Goal: Task Accomplishment & Management: Manage account settings

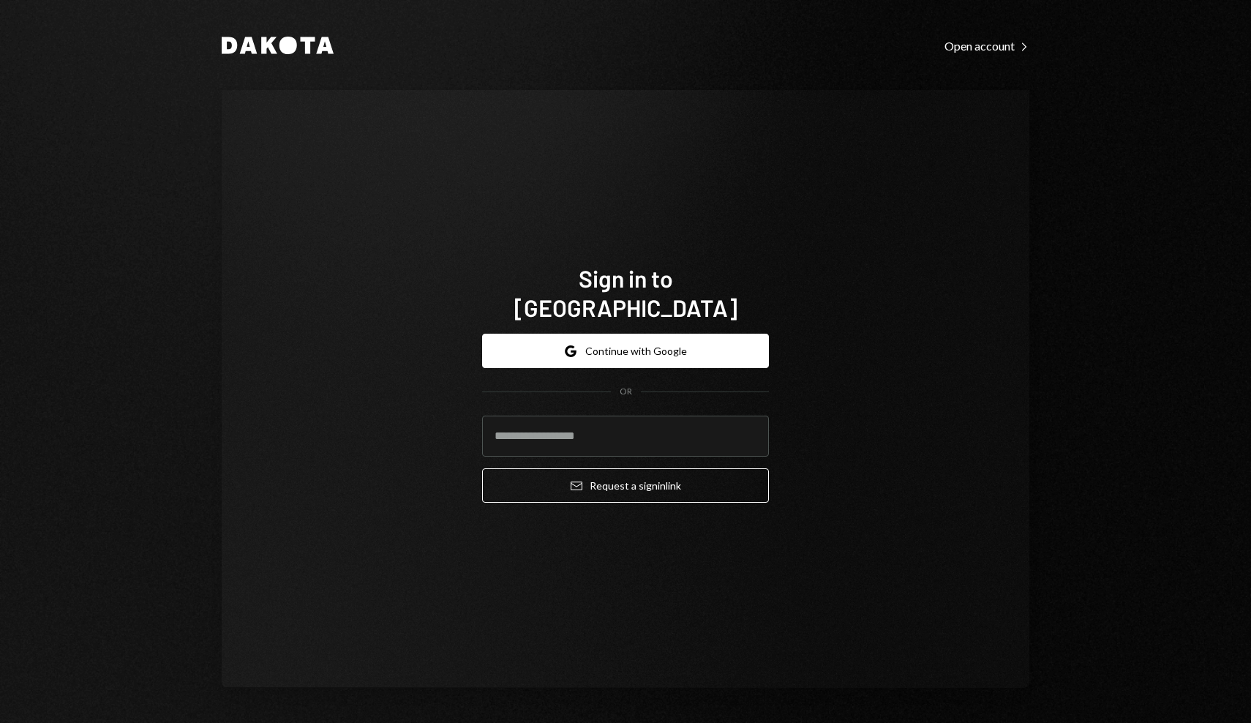
click at [0, 722] on com-1password-button at bounding box center [0, 723] width 0 height 0
type input "**********"
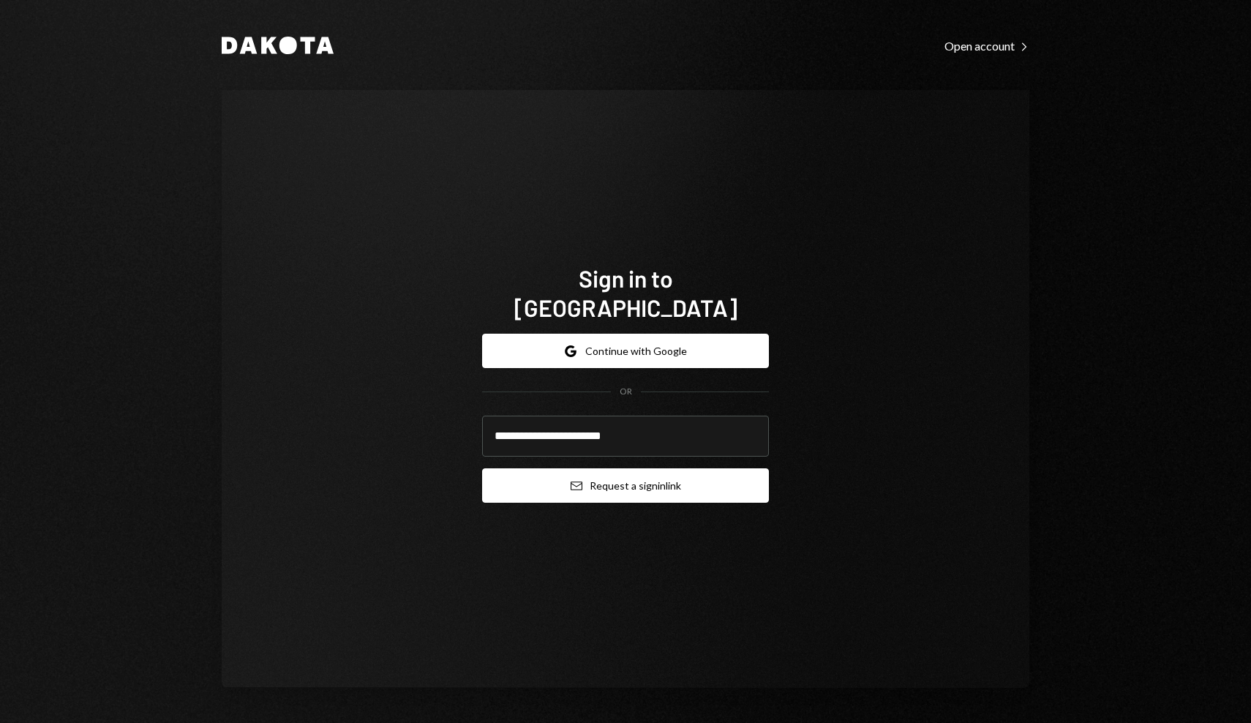
click at [645, 473] on button "Email Request a sign in link" at bounding box center [625, 485] width 287 height 34
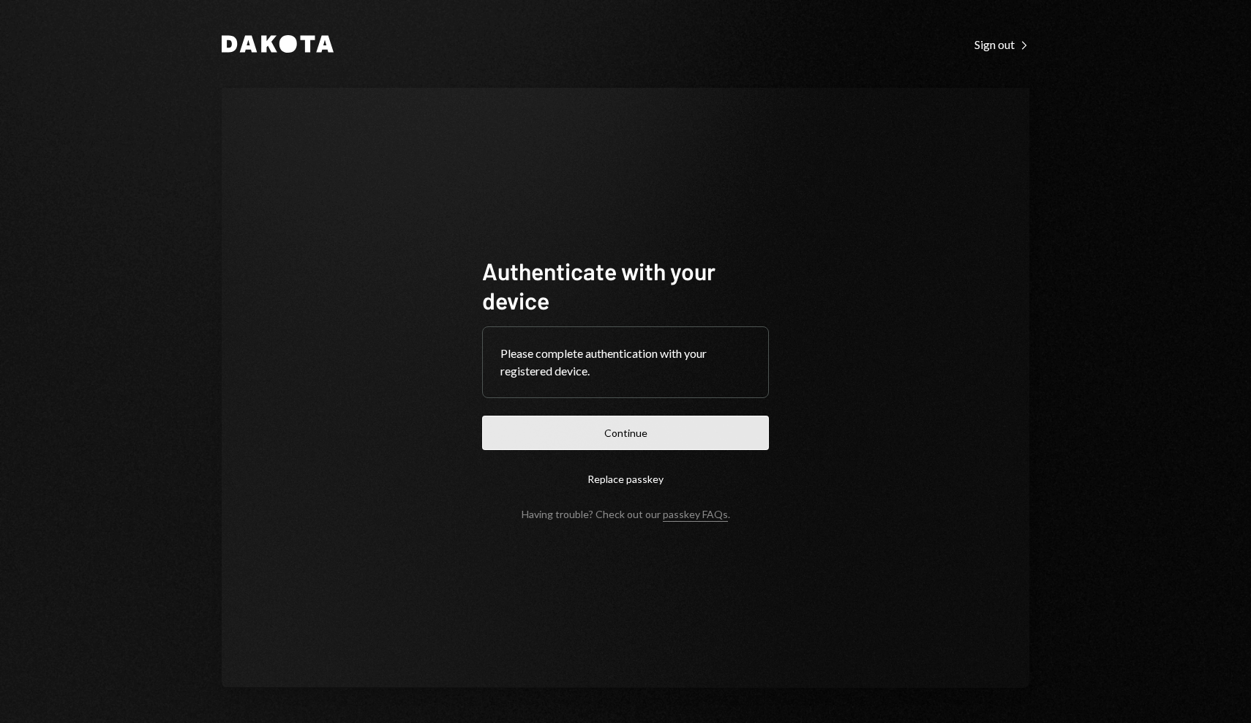
click at [602, 427] on button "Continue" at bounding box center [625, 433] width 287 height 34
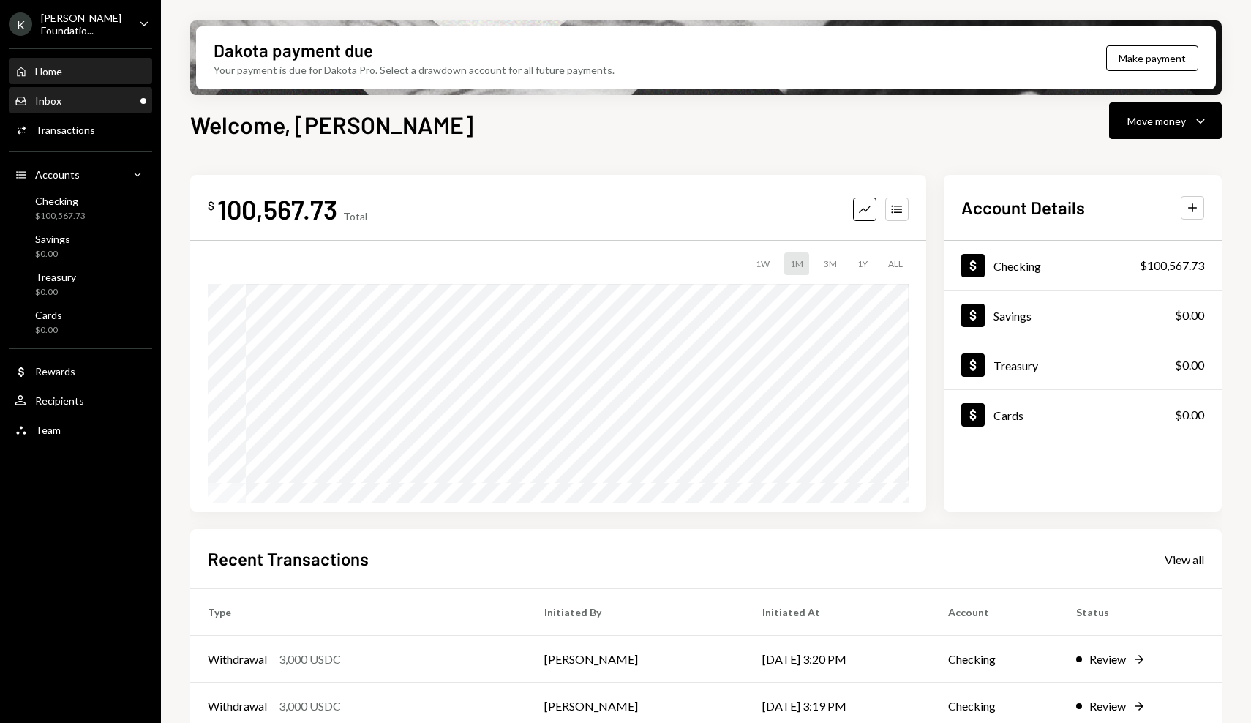
click at [79, 103] on div "Inbox Inbox" at bounding box center [81, 100] width 132 height 13
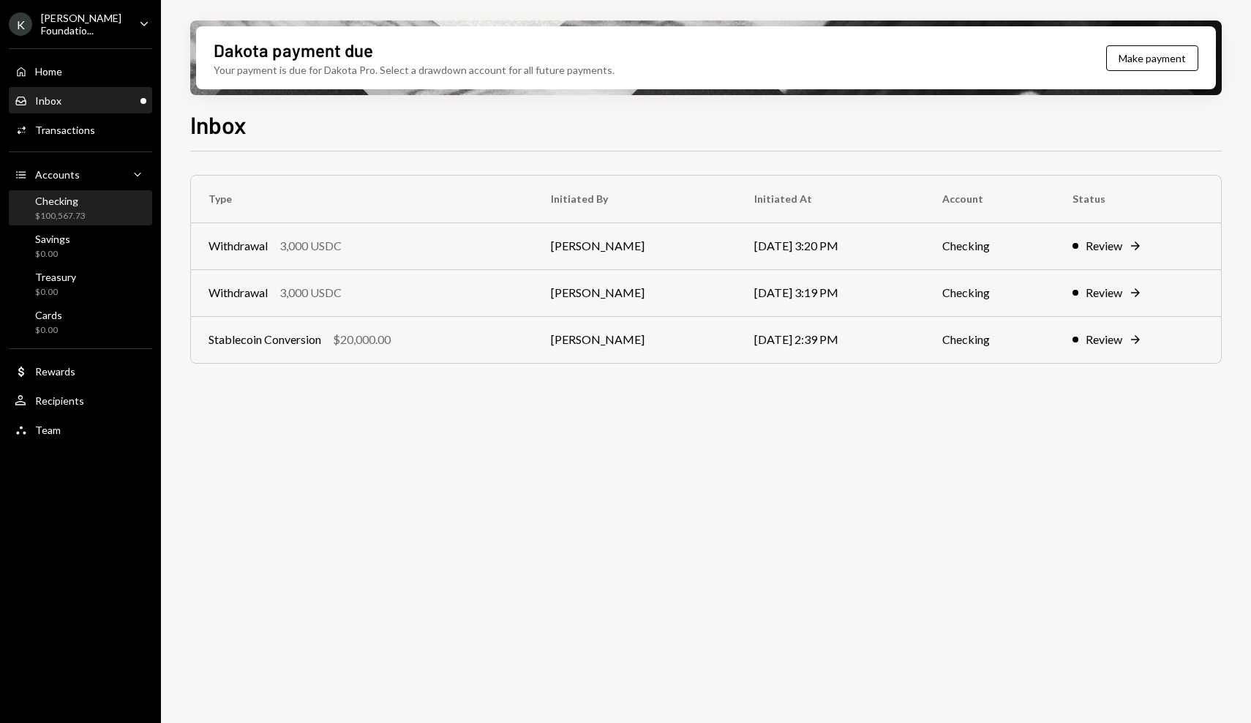
click at [133, 218] on div "Checking $100,567.73" at bounding box center [81, 209] width 132 height 28
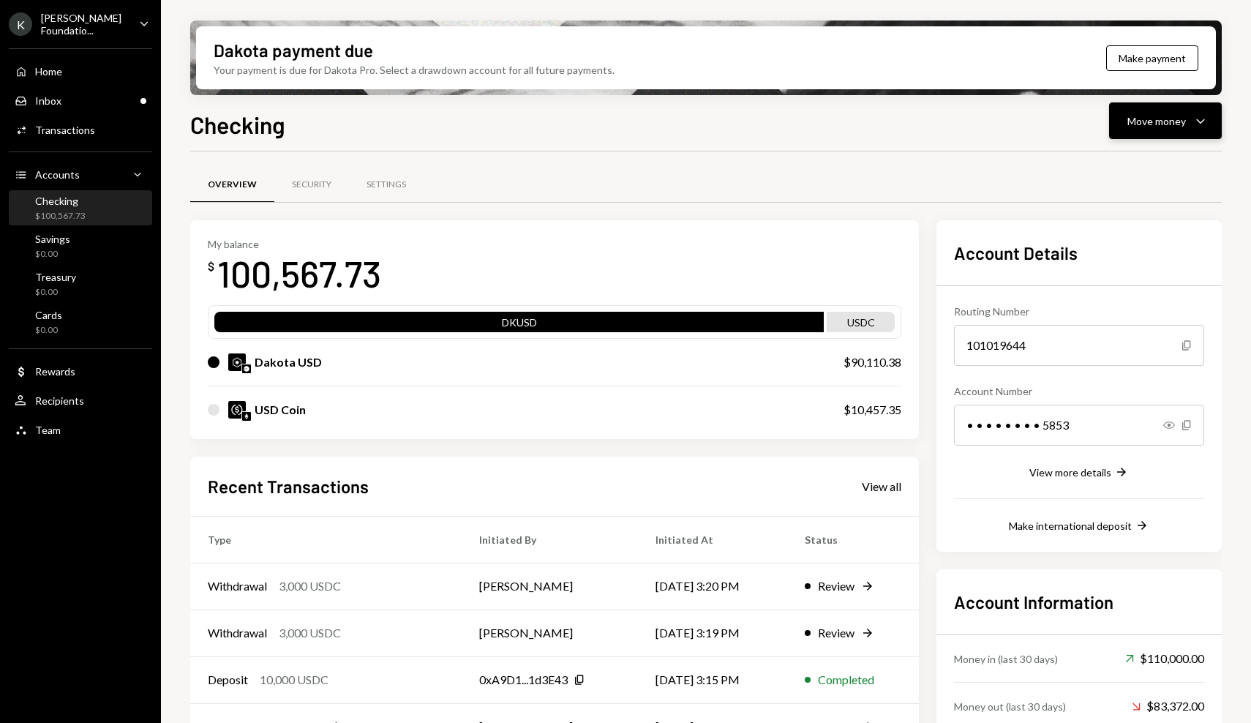
click at [1168, 122] on div "Move money" at bounding box center [1156, 120] width 59 height 15
click at [1129, 162] on div "Send" at bounding box center [1153, 164] width 107 height 15
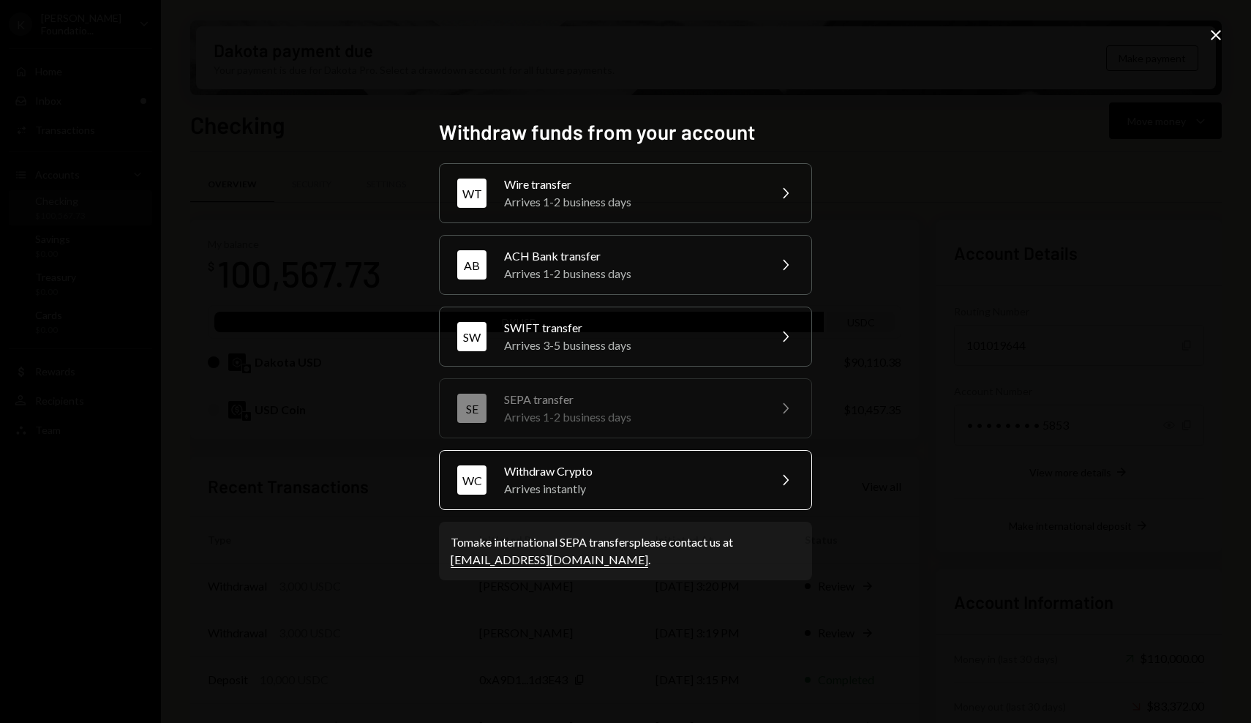
click at [686, 473] on div "Withdraw Crypto" at bounding box center [631, 471] width 255 height 18
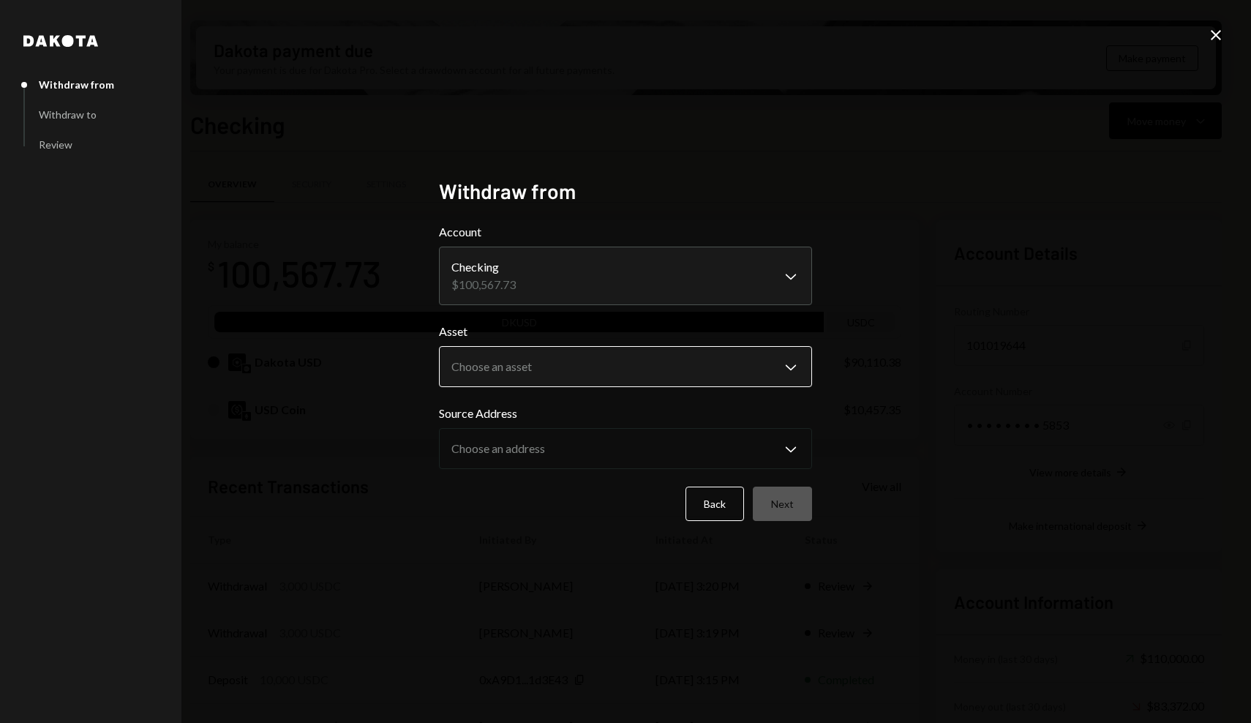
click at [669, 354] on body "K Karrat Foundatio... Caret Down Home Home Inbox Inbox Activities Transactions …" at bounding box center [625, 361] width 1251 height 723
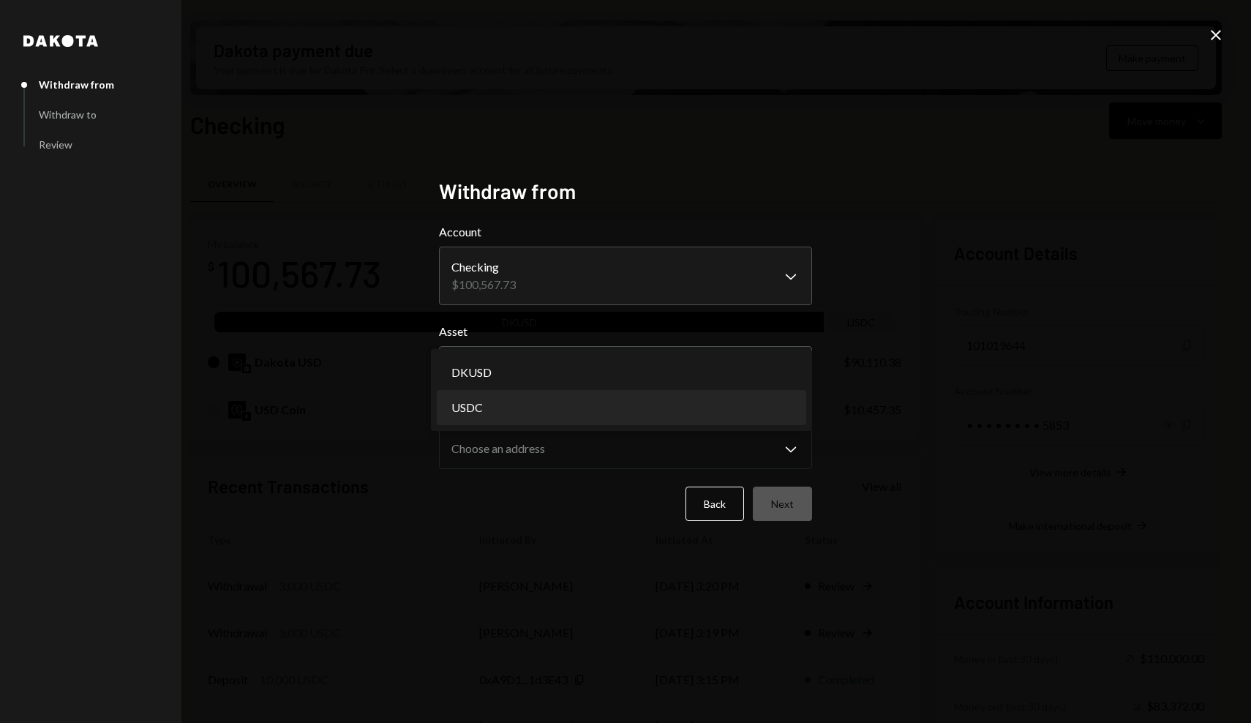
select select "****"
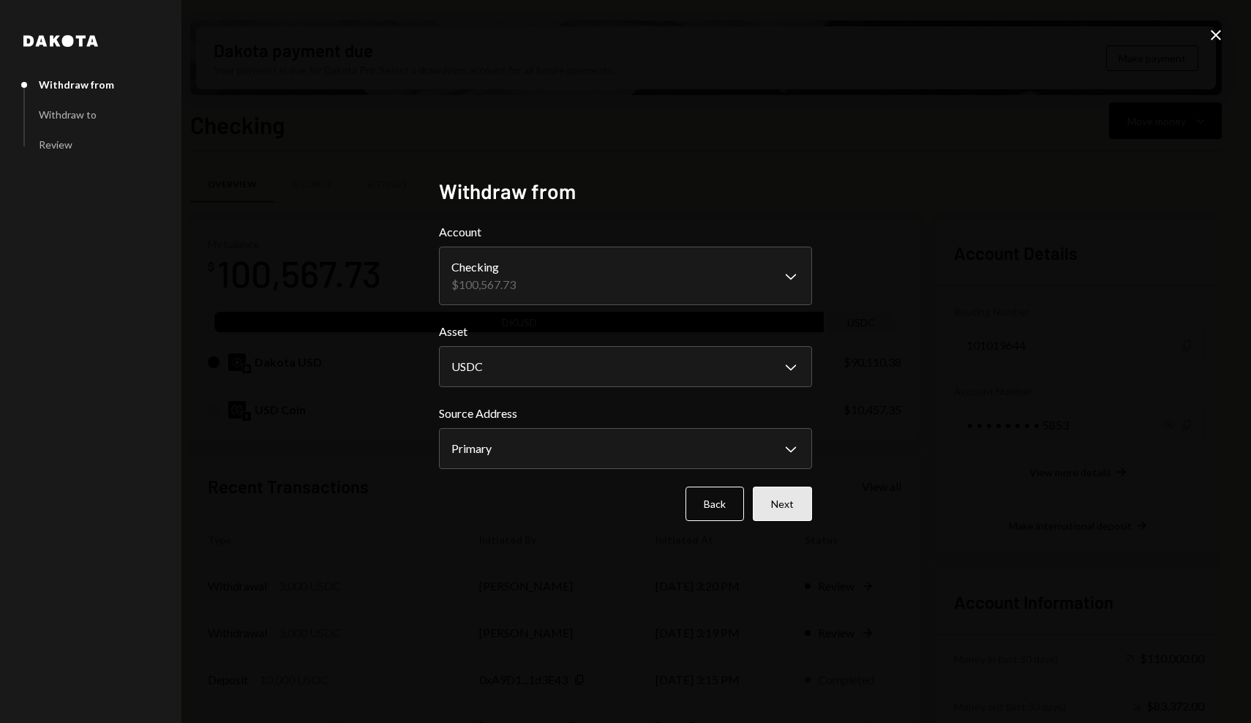
click at [807, 508] on button "Next" at bounding box center [782, 504] width 59 height 34
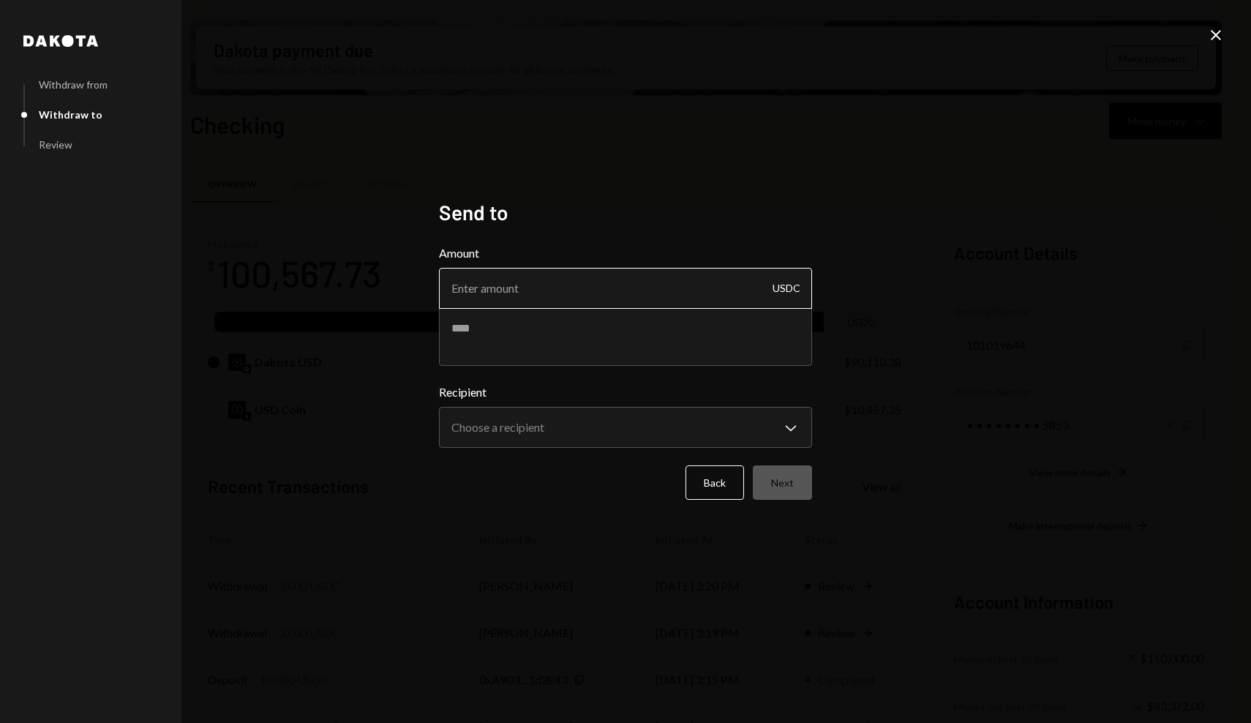
click at [743, 291] on input "Amount" at bounding box center [625, 288] width 373 height 41
paste input "8585.00"
type input "8585.00"
click at [724, 337] on textarea at bounding box center [625, 336] width 373 height 59
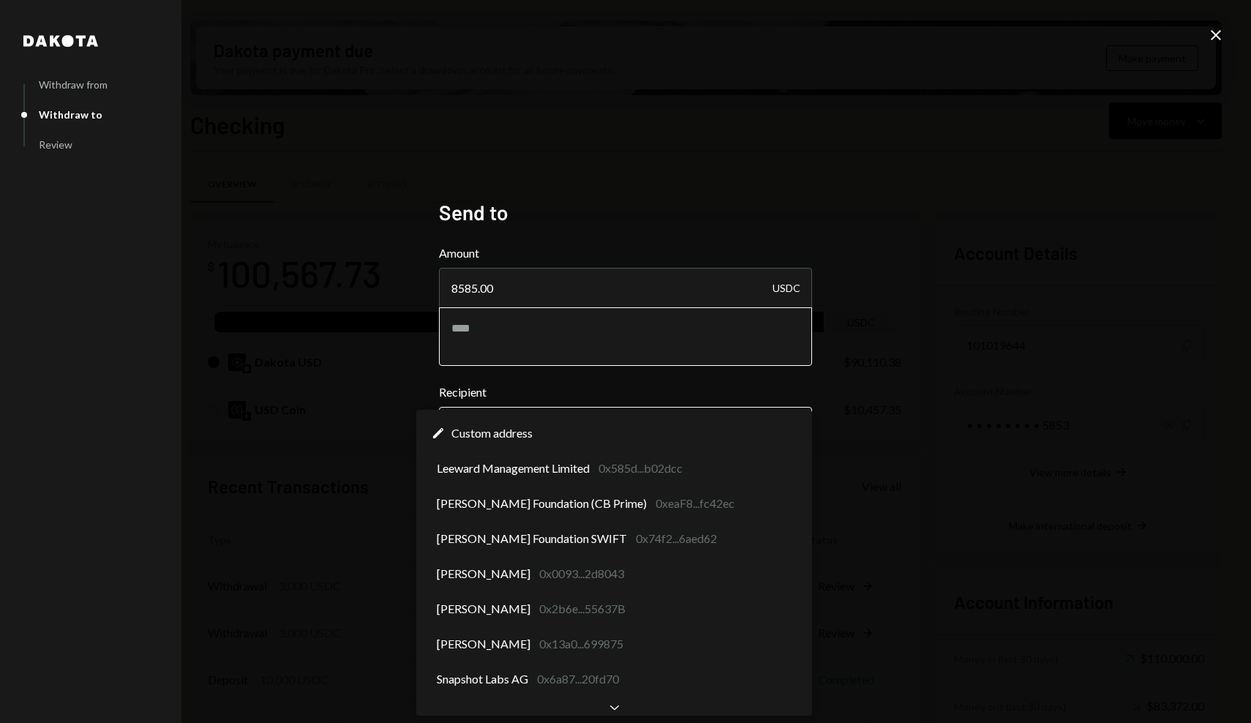
click at [717, 420] on body "K Karrat Foundatio... Caret Down Home Home Inbox Inbox Activities Transactions …" at bounding box center [625, 361] width 1251 height 723
select select "**********"
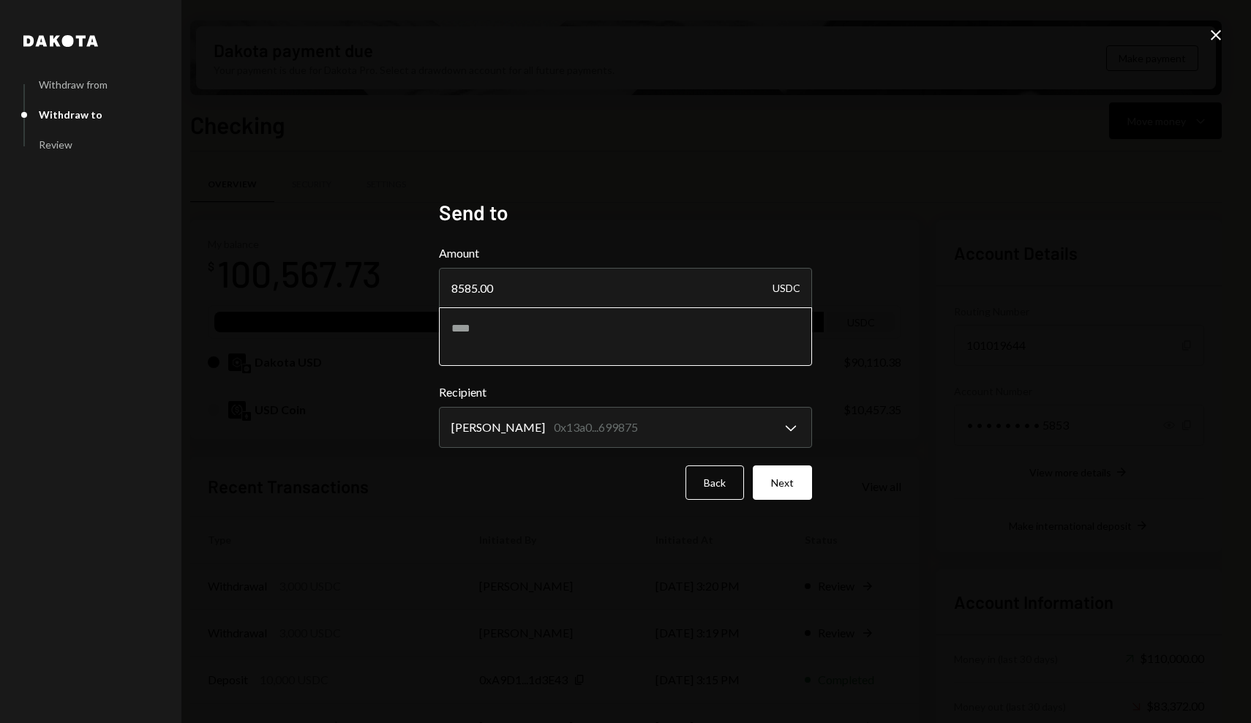
click at [478, 328] on textarea at bounding box center [625, 336] width 373 height 59
type textarea "**********"
click at [788, 482] on button "Next" at bounding box center [782, 482] width 59 height 34
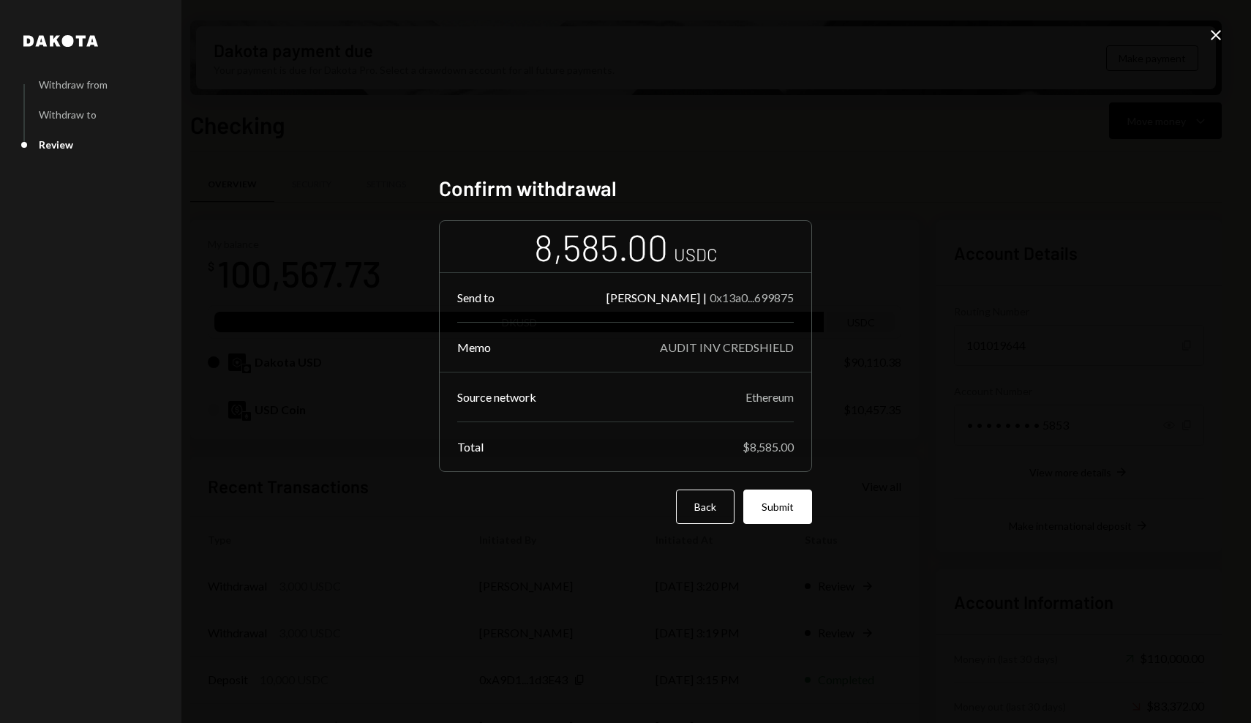
click at [799, 525] on div "Confirm withdrawal 8,585.00 USDC Send to Devon Martens | 0x13a0...699875 Memo A…" at bounding box center [625, 362] width 373 height 372
click at [799, 510] on button "Submit" at bounding box center [777, 506] width 69 height 34
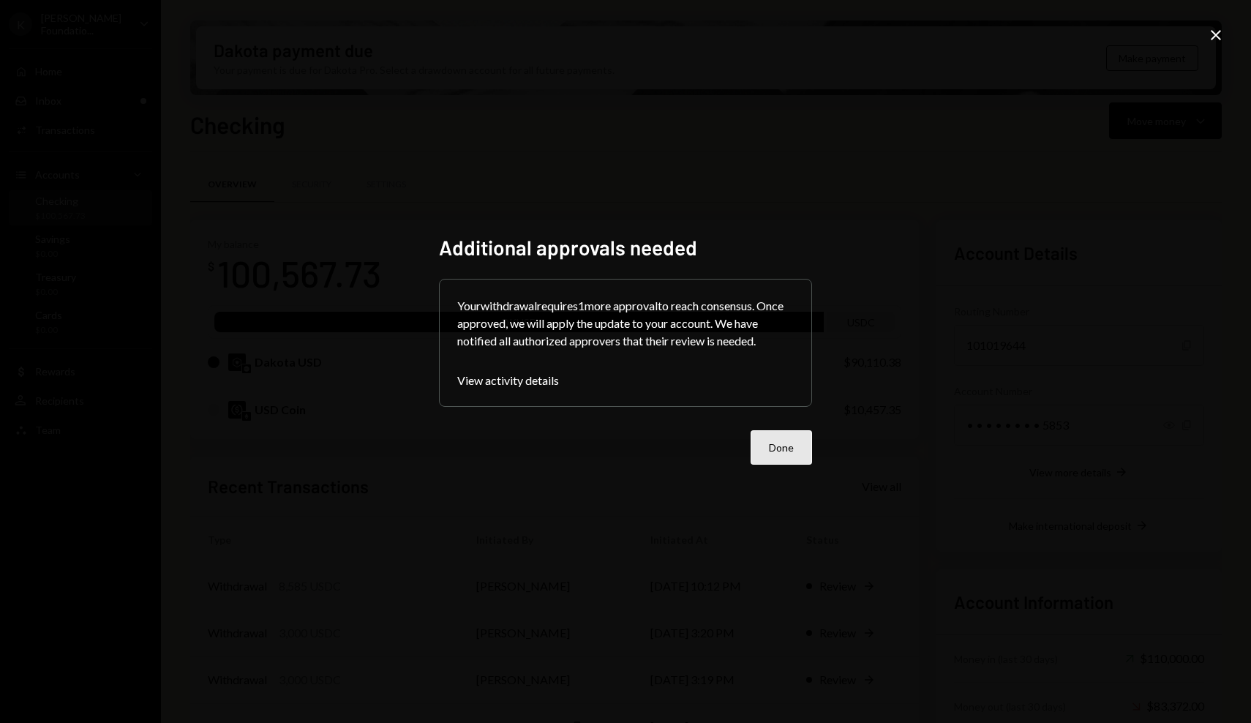
click at [784, 447] on button "Done" at bounding box center [781, 447] width 61 height 34
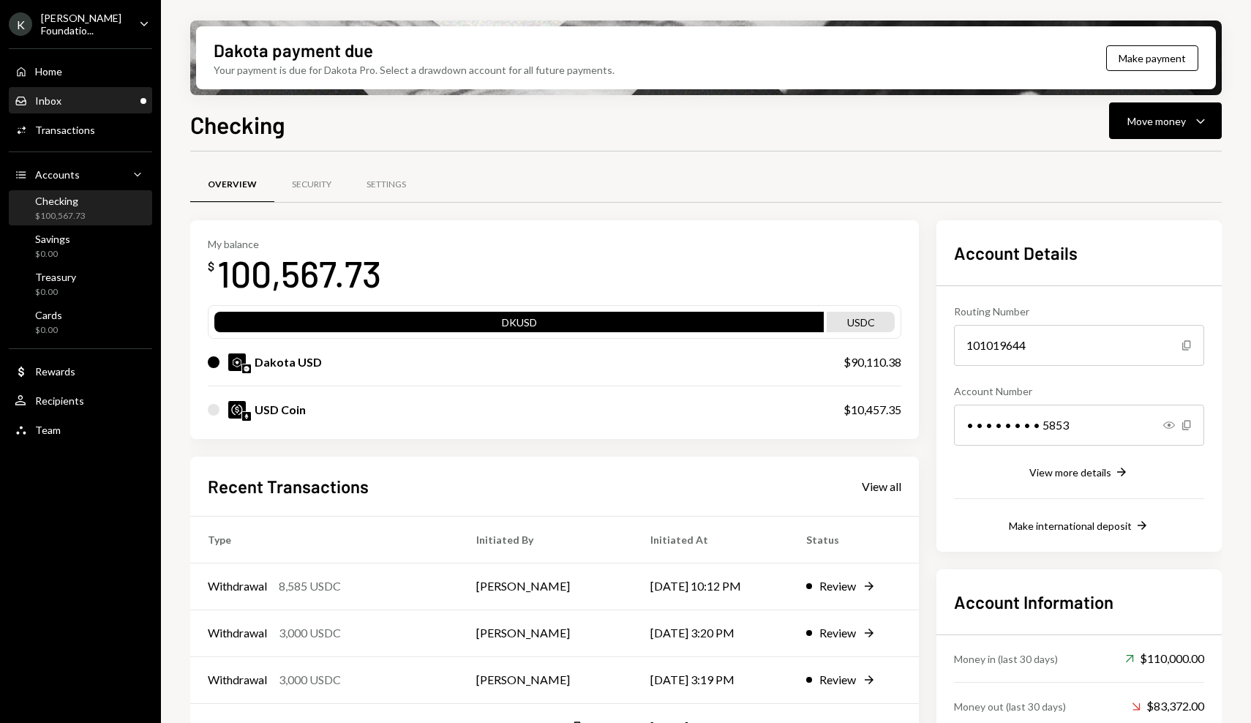
click at [94, 102] on div "Inbox Inbox" at bounding box center [81, 100] width 132 height 13
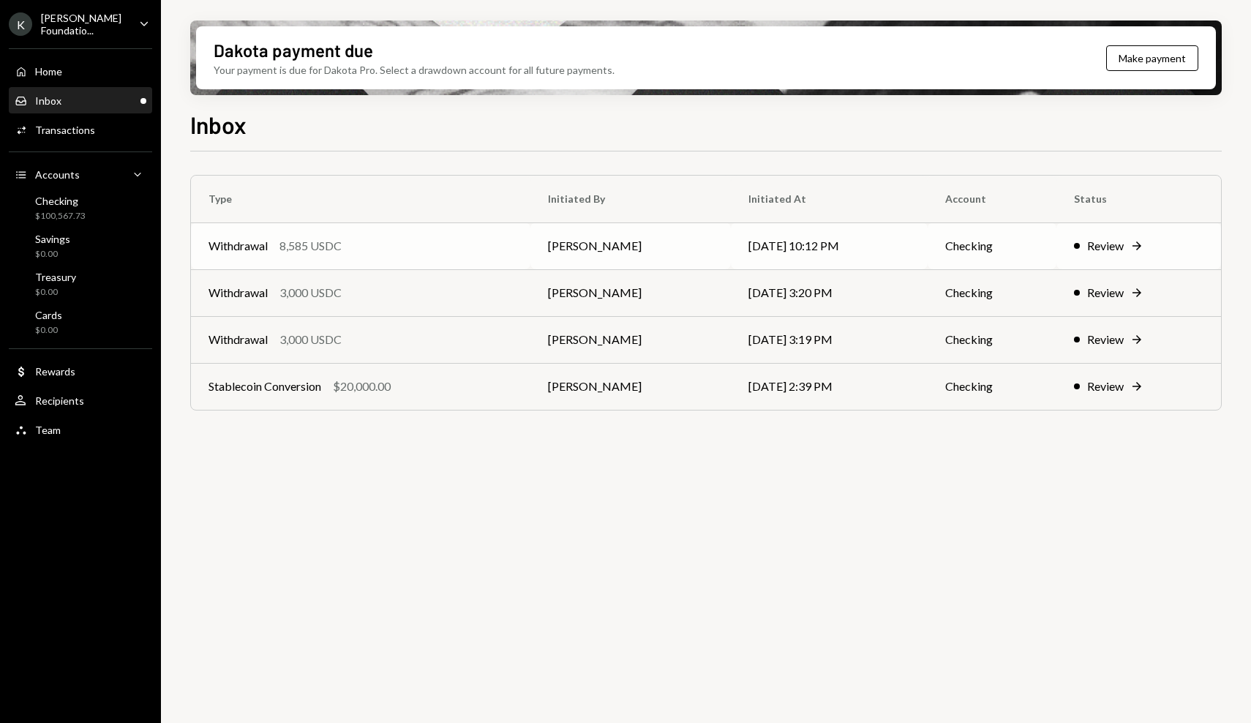
click at [387, 259] on td "Withdrawal 8,585 USDC" at bounding box center [360, 245] width 339 height 47
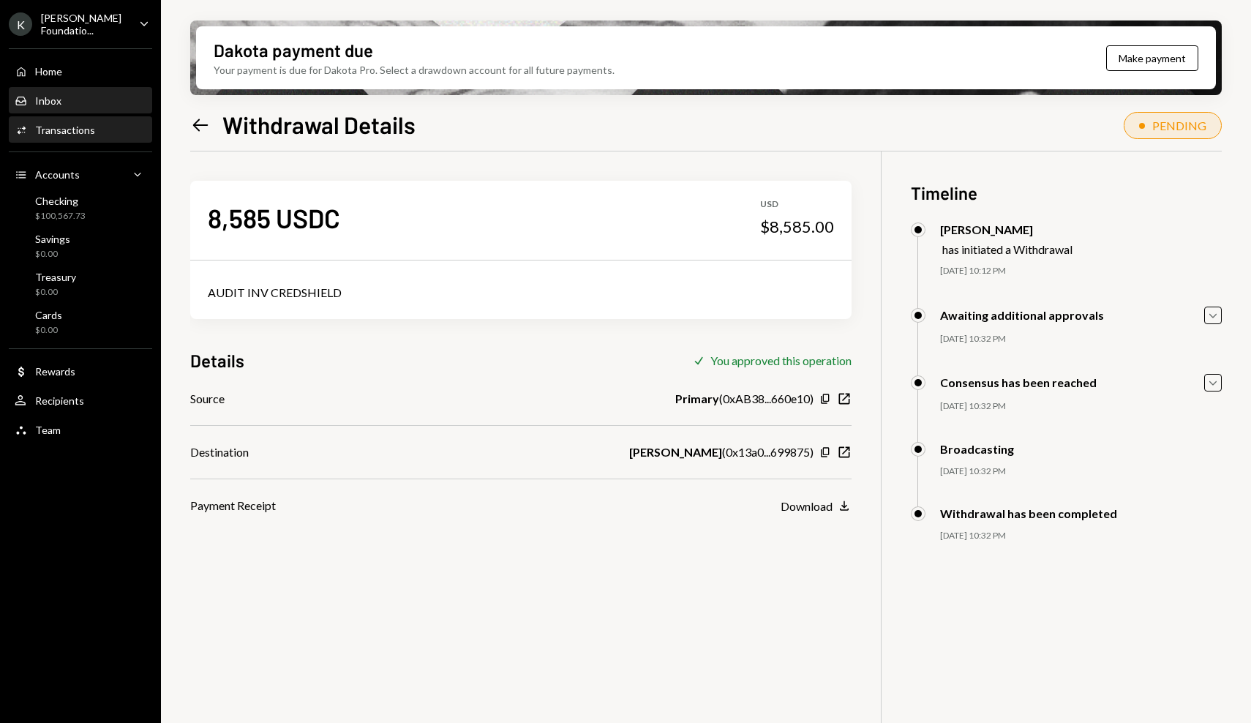
click at [83, 102] on div "Inbox Inbox" at bounding box center [81, 100] width 132 height 13
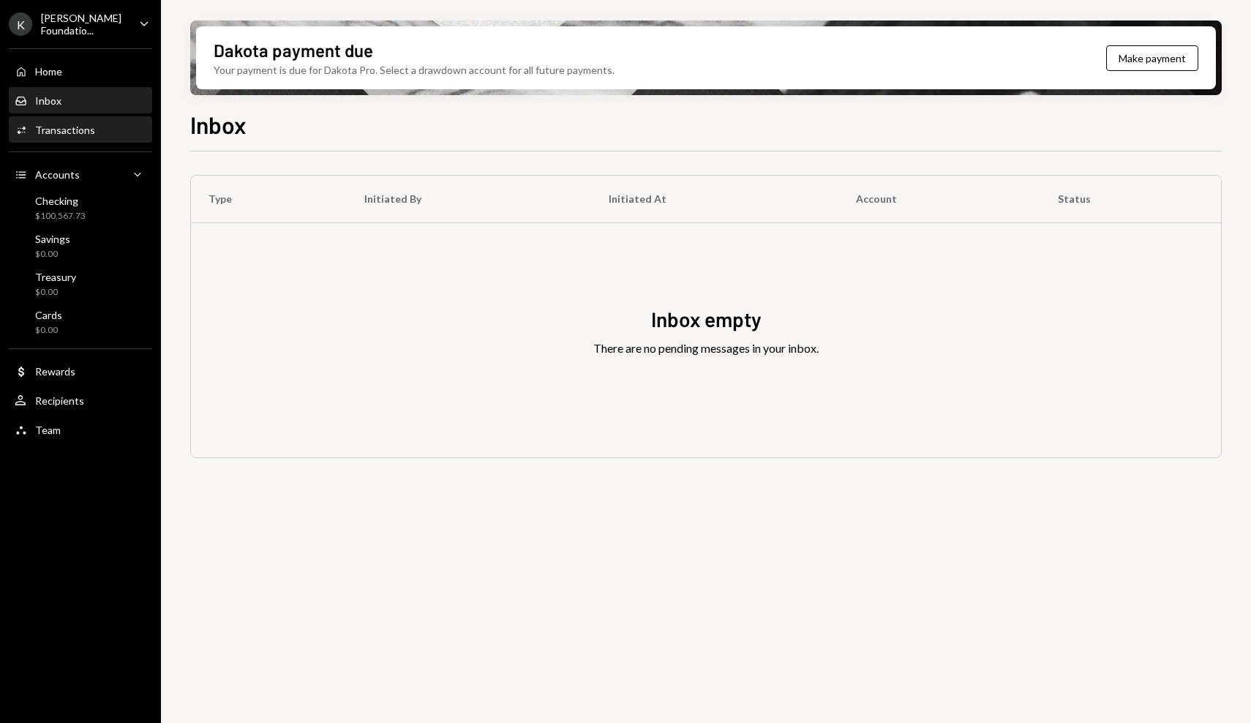
click at [95, 135] on div "Activities Transactions" at bounding box center [81, 130] width 132 height 13
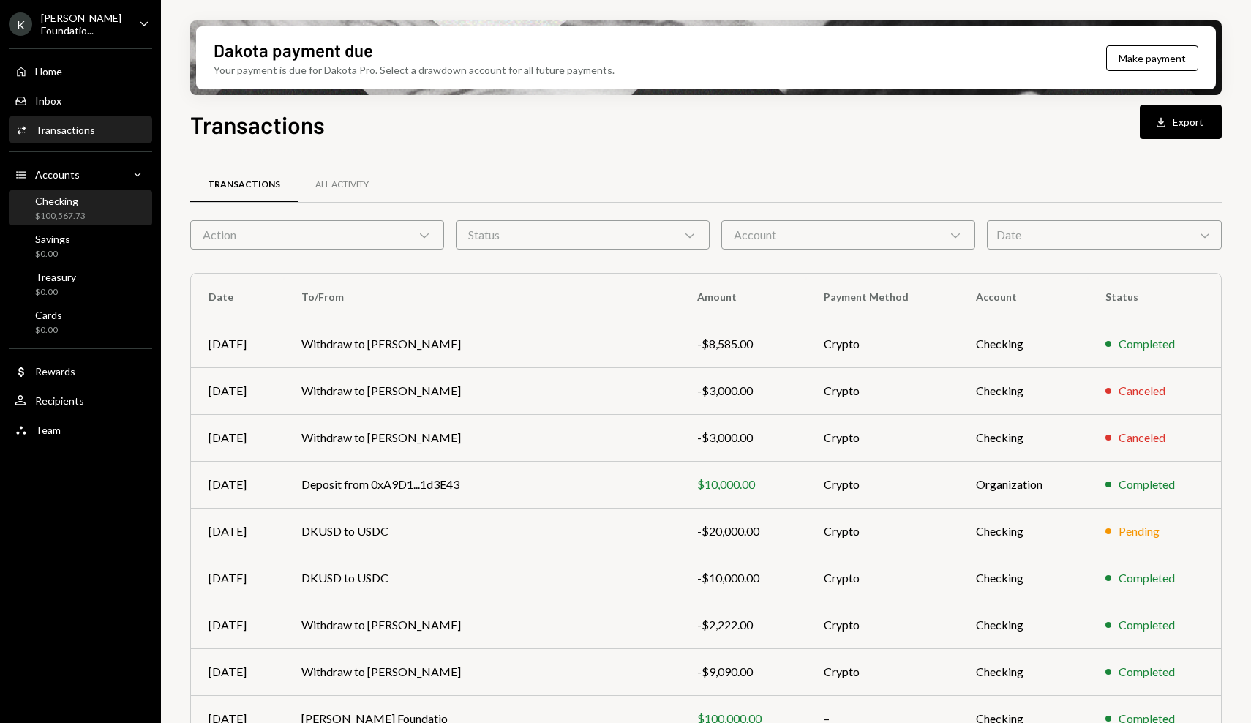
click at [113, 209] on div "Checking $100,567.73" at bounding box center [81, 209] width 132 height 28
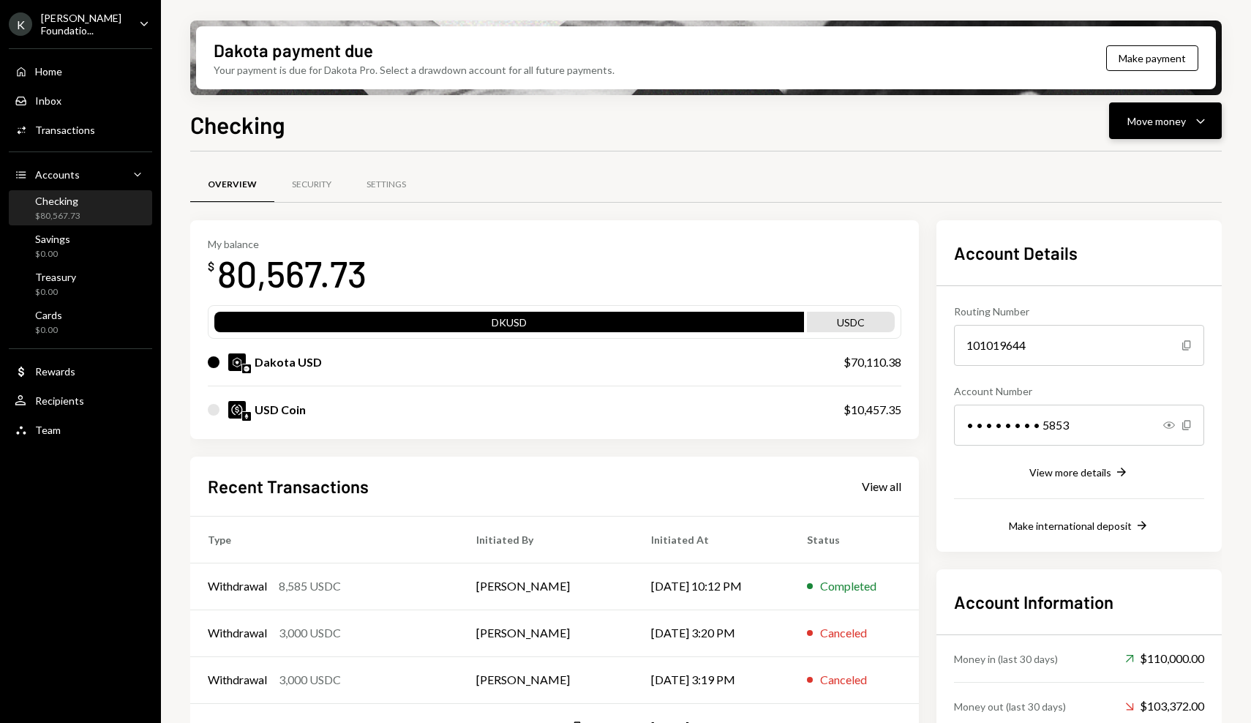
click at [1136, 132] on button "Move money Caret Down" at bounding box center [1165, 120] width 113 height 37
click at [1135, 159] on div "Send" at bounding box center [1153, 164] width 107 height 15
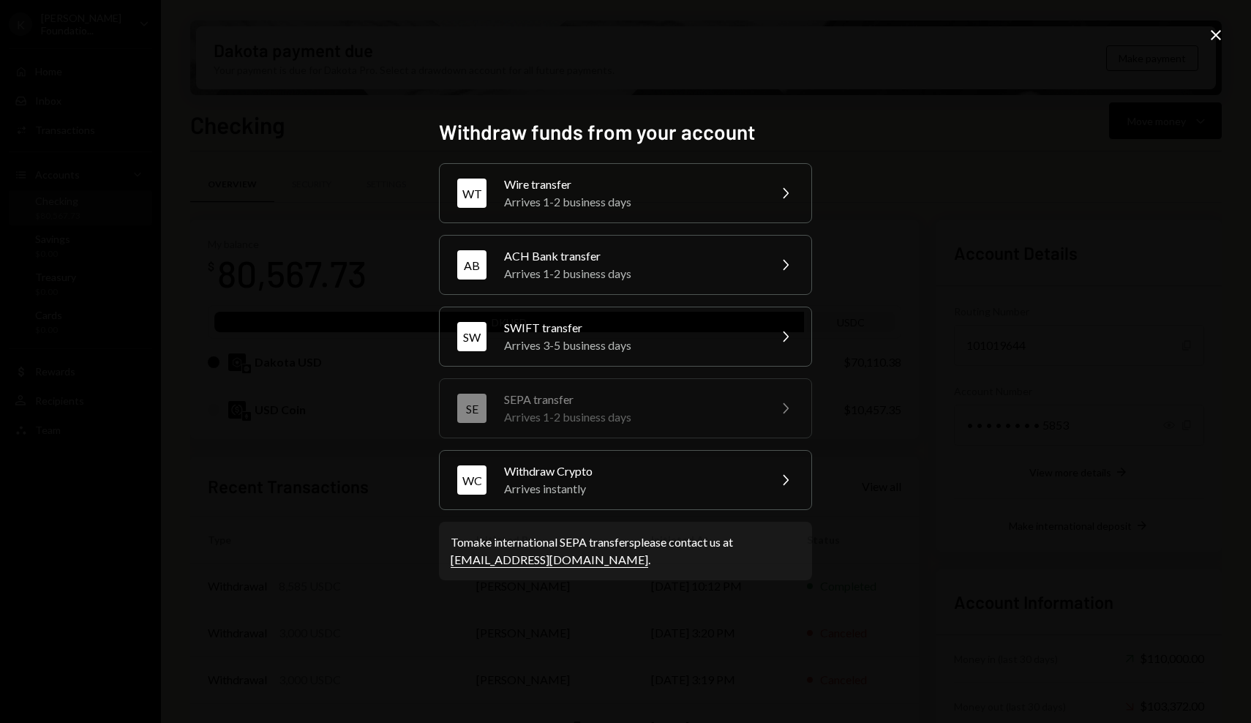
click at [656, 481] on div "Arrives instantly" at bounding box center [631, 489] width 255 height 18
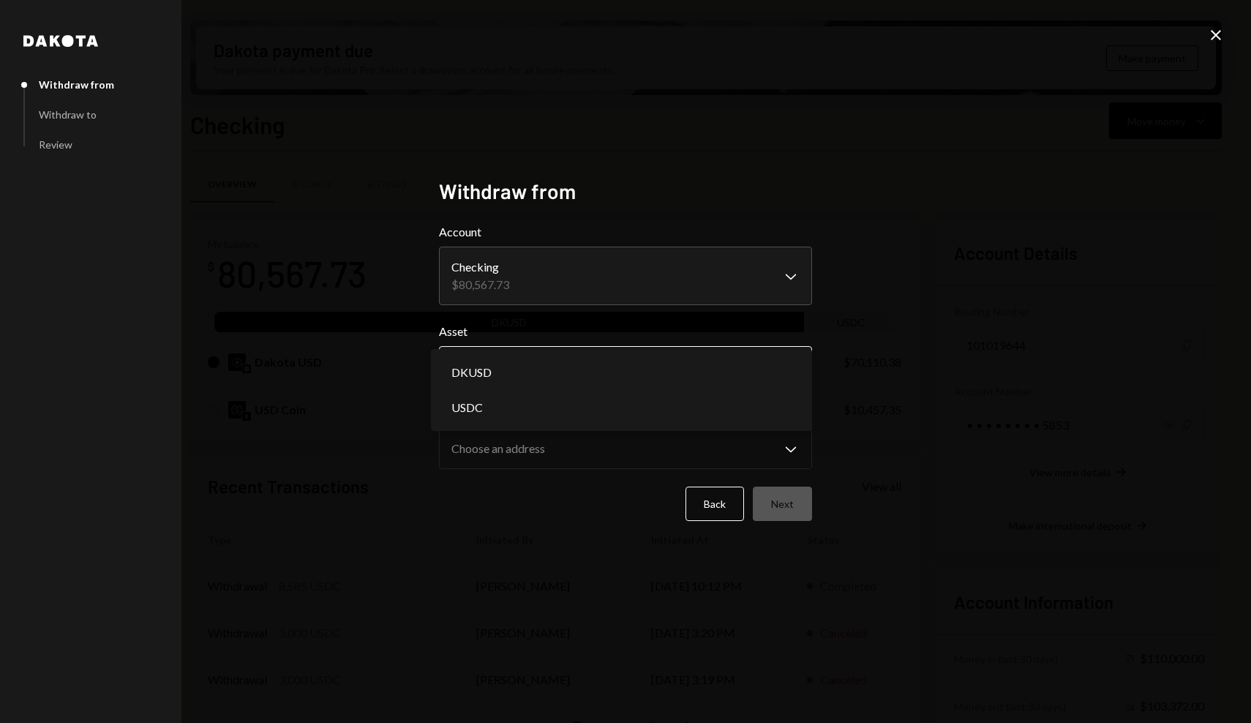
click at [590, 377] on body "K Karrat Foundatio... Caret Down Home Home Inbox Inbox Activities Transactions …" at bounding box center [625, 361] width 1251 height 723
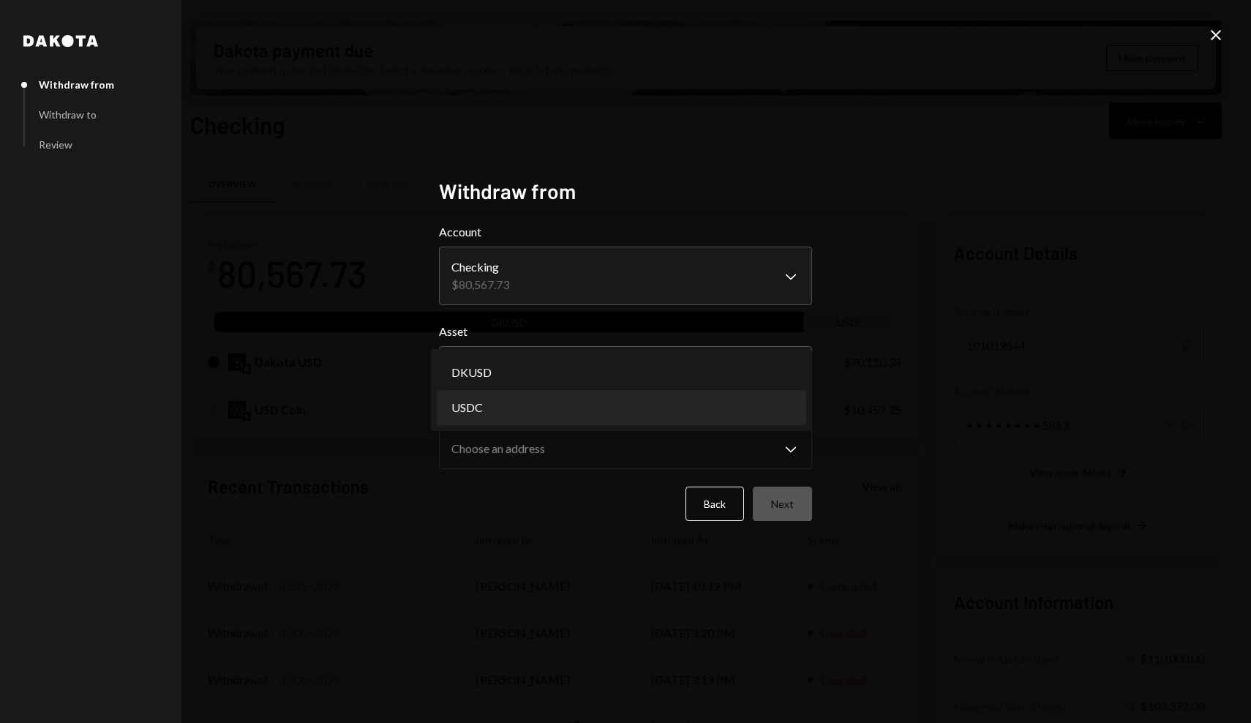
select select "****"
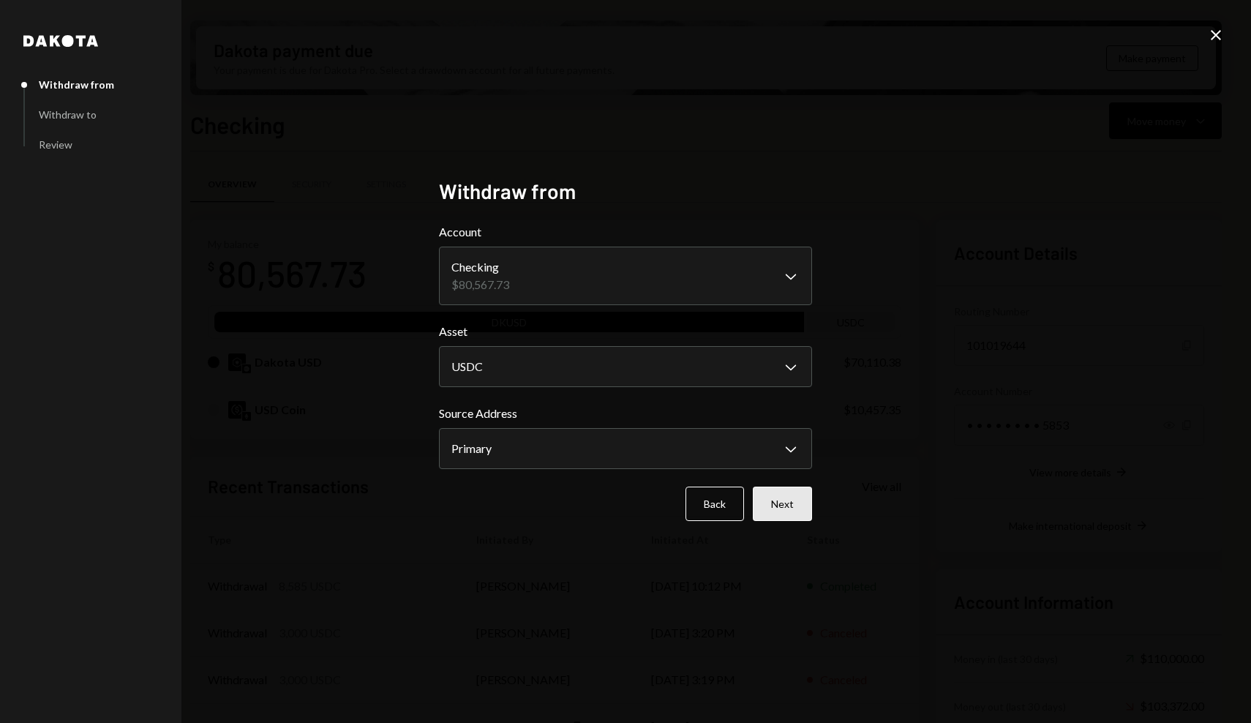
click at [775, 501] on button "Next" at bounding box center [782, 504] width 59 height 34
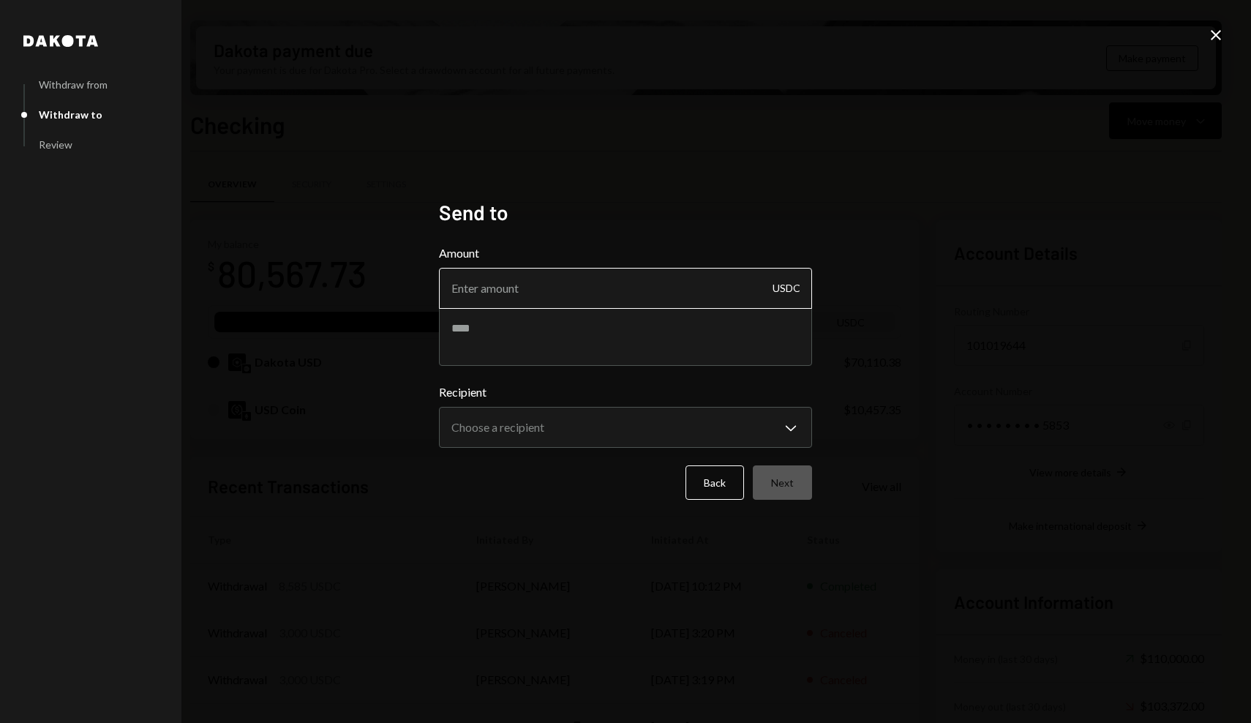
click at [617, 286] on input "Amount" at bounding box center [625, 288] width 373 height 41
click at [520, 293] on input "Amount" at bounding box center [625, 288] width 373 height 41
paste input "4791.67"
type input "4791.67"
click at [520, 337] on textarea at bounding box center [625, 336] width 373 height 59
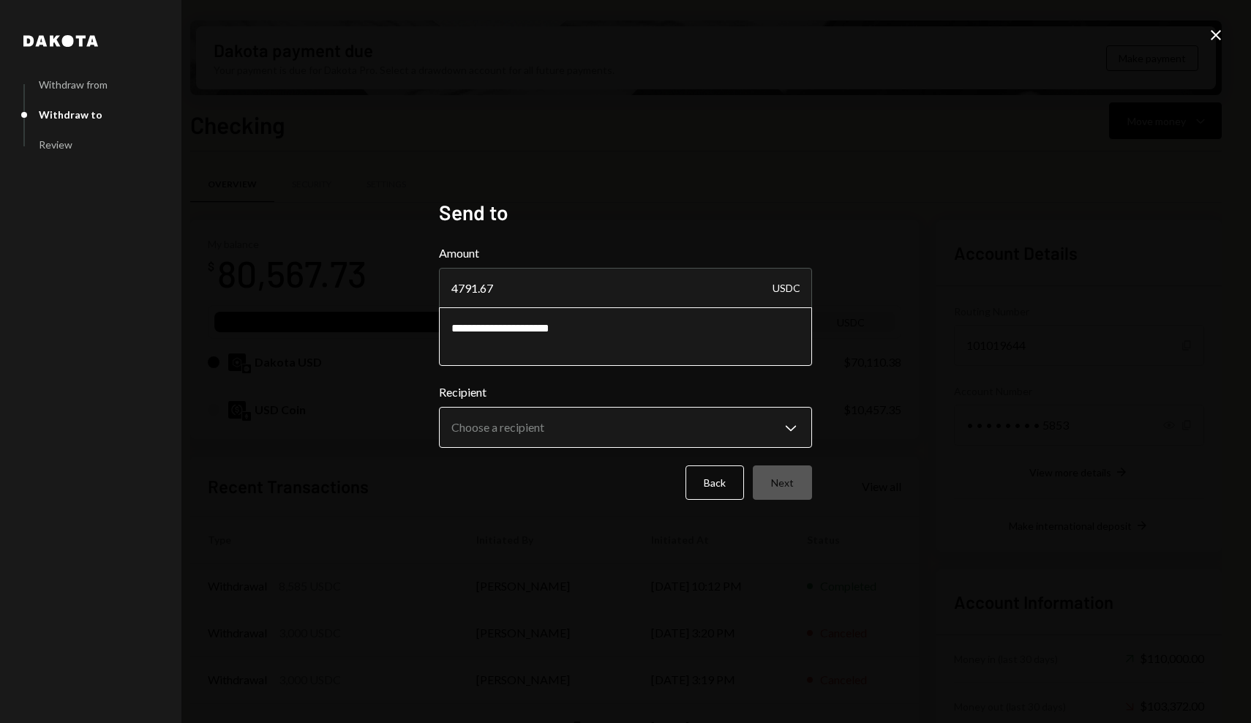
type textarea "**********"
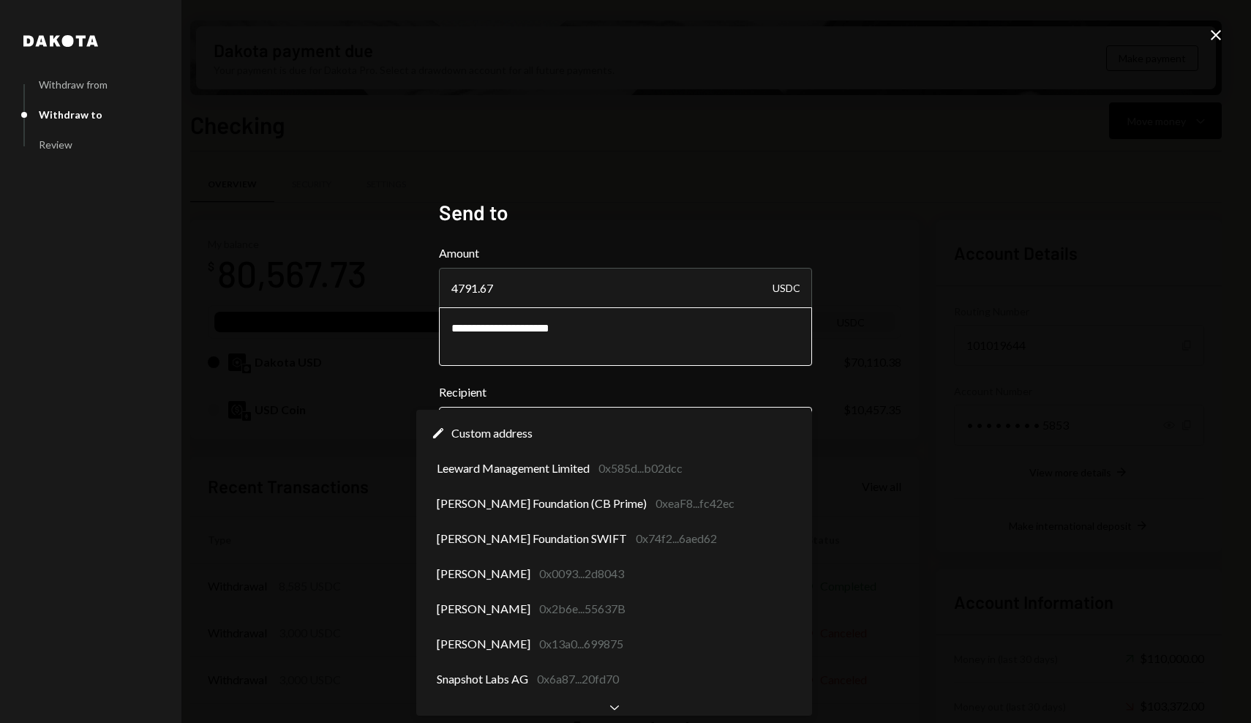
click at [500, 428] on body "K Karrat Foundatio... Caret Down Home Home Inbox Inbox Activities Transactions …" at bounding box center [625, 361] width 1251 height 723
select select "**********"
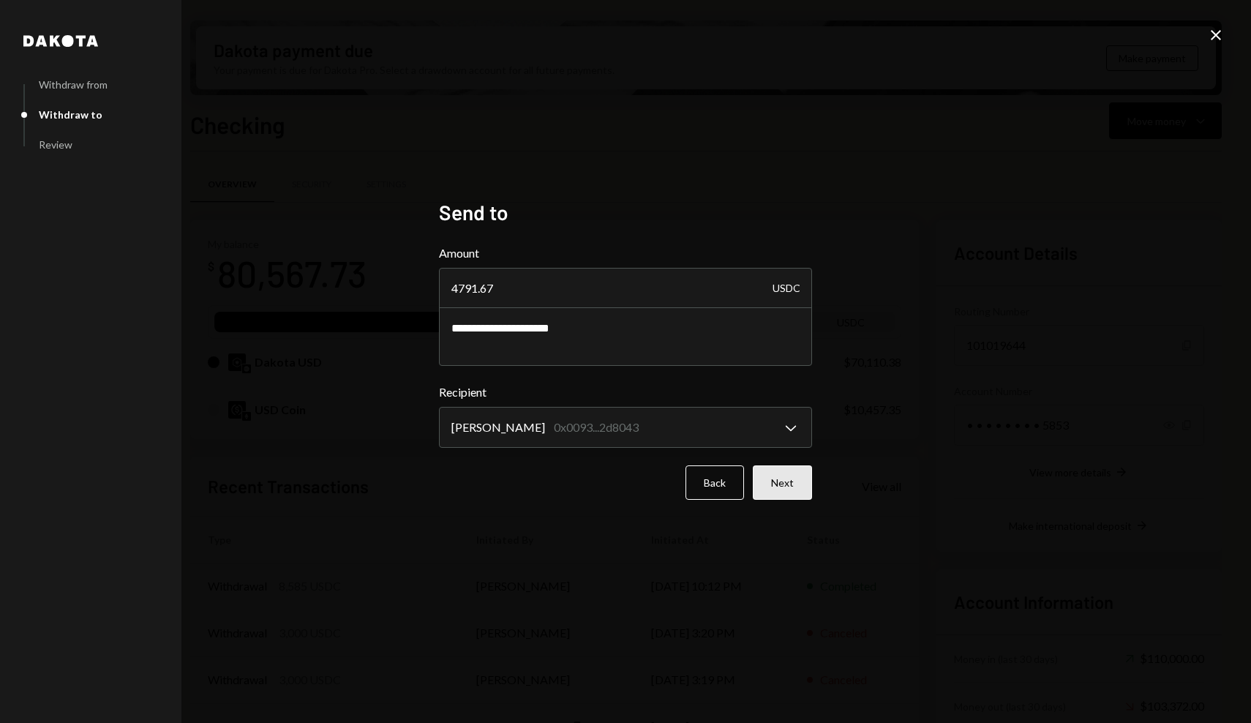
click at [767, 489] on button "Next" at bounding box center [782, 482] width 59 height 34
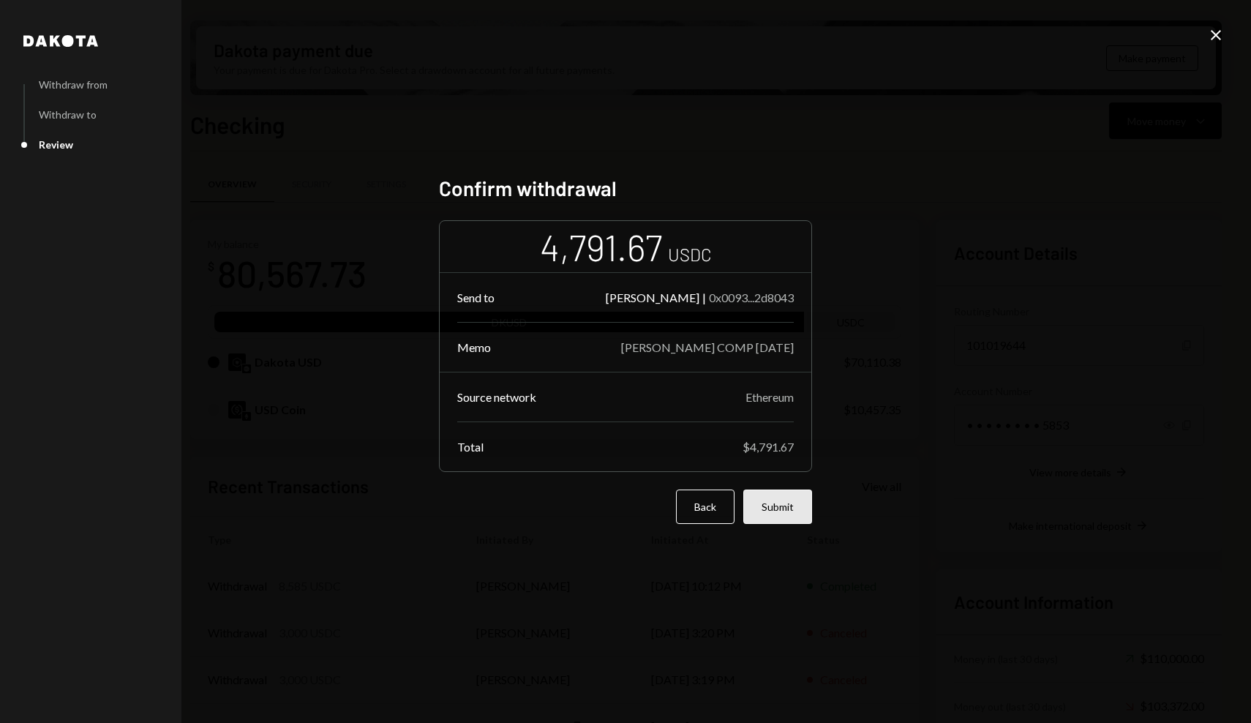
click at [779, 509] on button "Submit" at bounding box center [777, 506] width 69 height 34
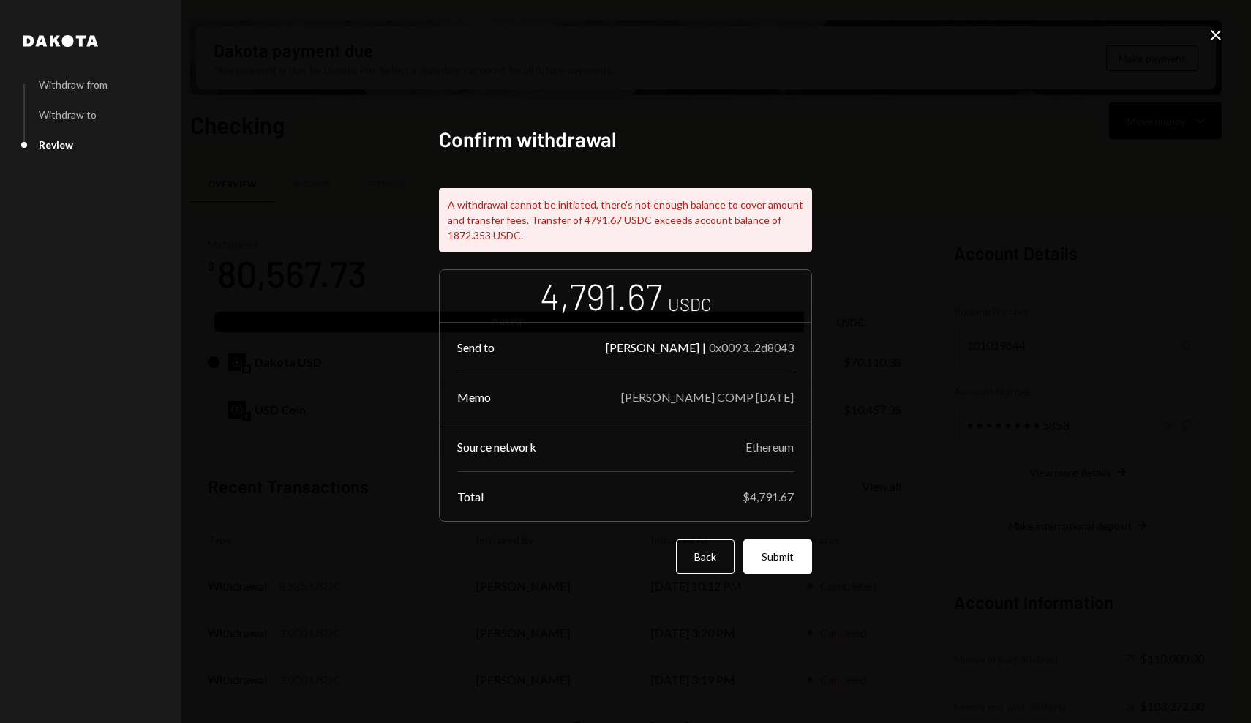
click at [1222, 33] on icon "Close" at bounding box center [1216, 35] width 18 height 18
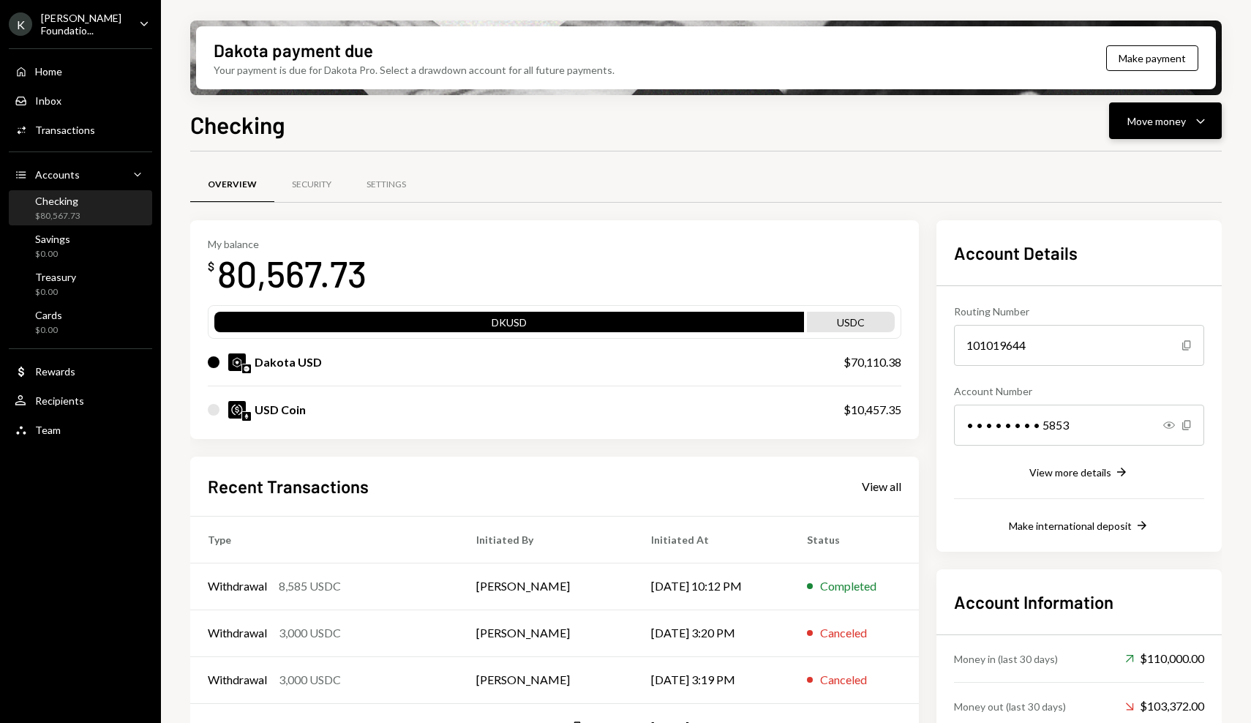
click at [1212, 135] on button "Move money Caret Down" at bounding box center [1165, 120] width 113 height 37
click at [1152, 279] on div "Swap stablecoins" at bounding box center [1153, 275] width 107 height 15
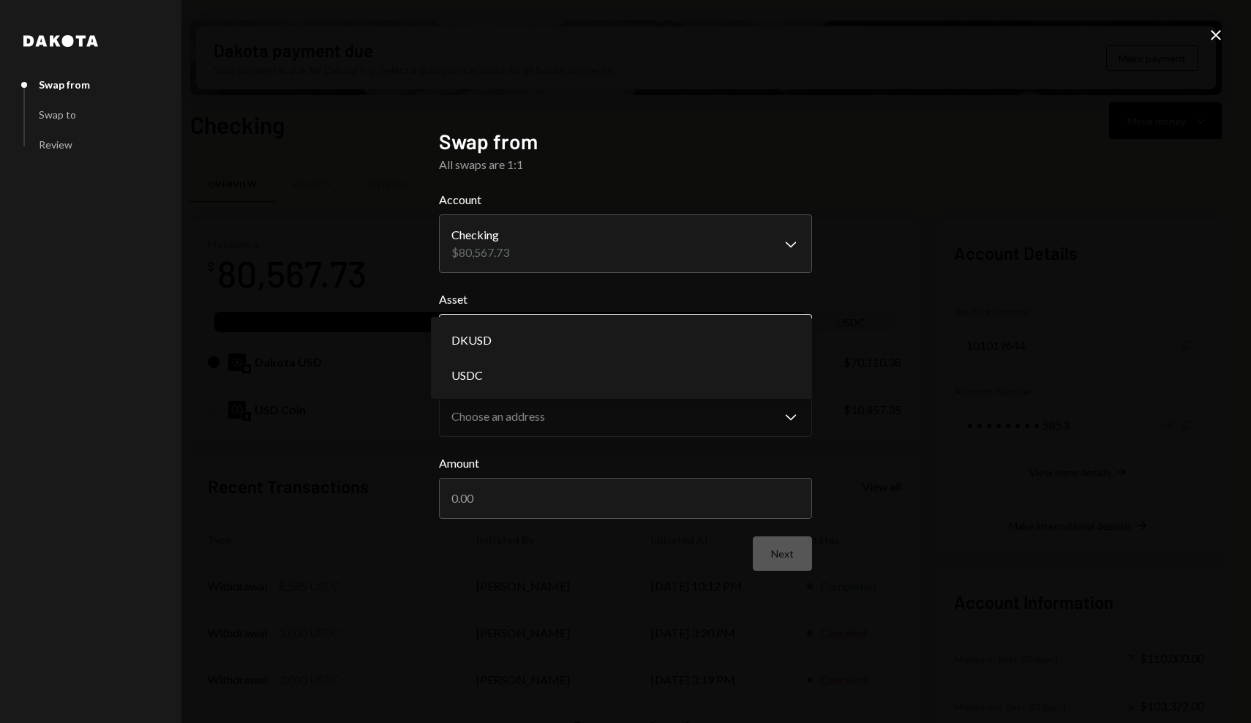
click at [636, 347] on body "K Karrat Foundatio... Caret Down Home Home Inbox Inbox Activities Transactions …" at bounding box center [625, 361] width 1251 height 723
select select "*****"
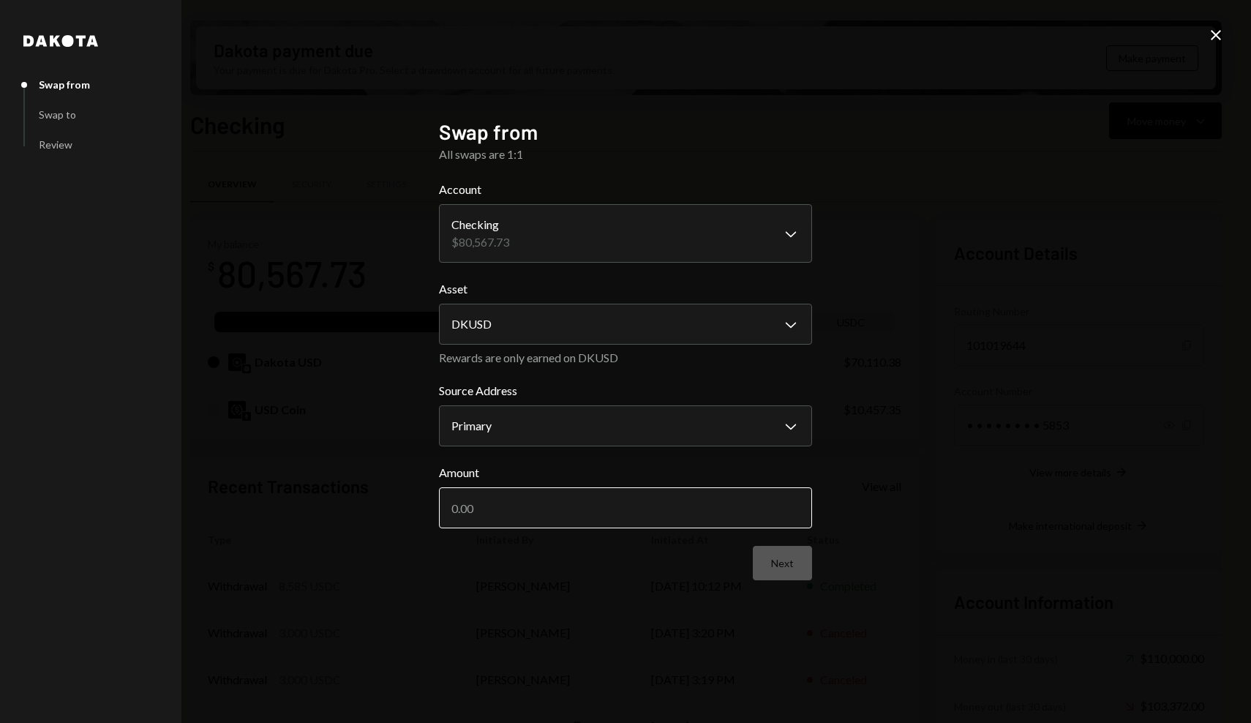
click at [645, 497] on input "Amount" at bounding box center [625, 507] width 373 height 41
type input "20000"
click at [802, 579] on button "Next" at bounding box center [782, 563] width 59 height 34
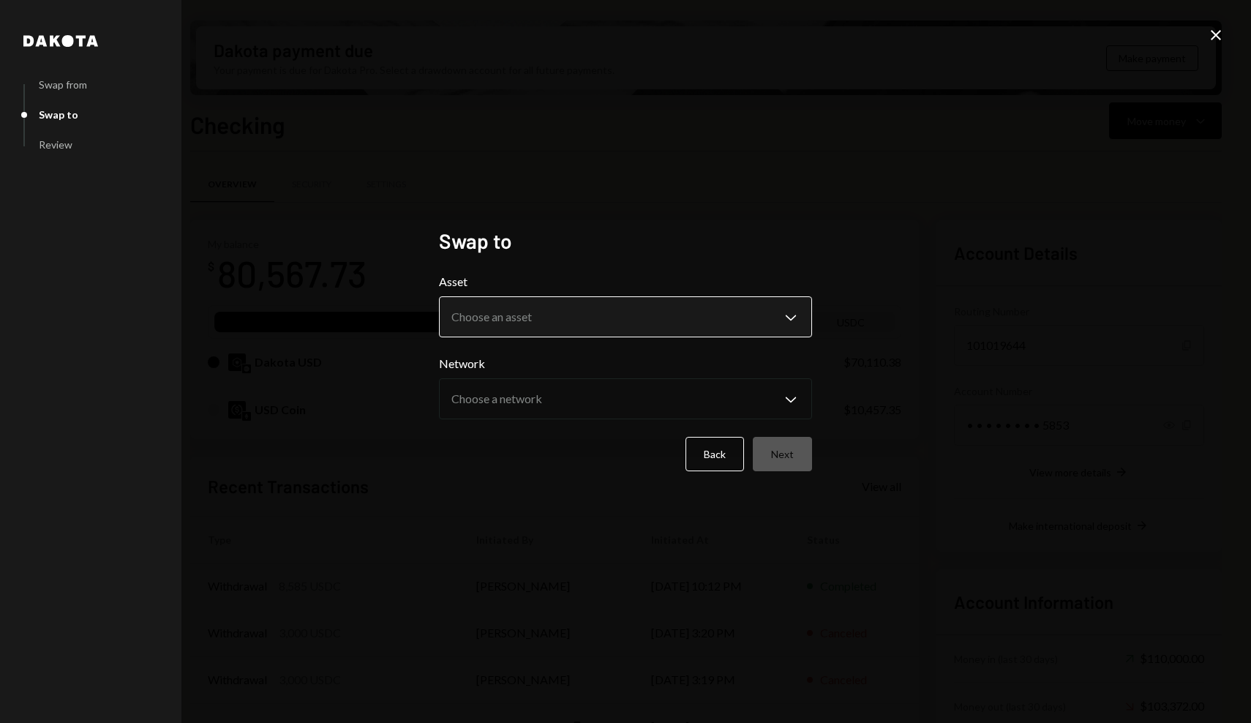
click at [639, 323] on body "K Karrat Foundatio... Caret Down Home Home Inbox Inbox Activities Transactions …" at bounding box center [625, 361] width 1251 height 723
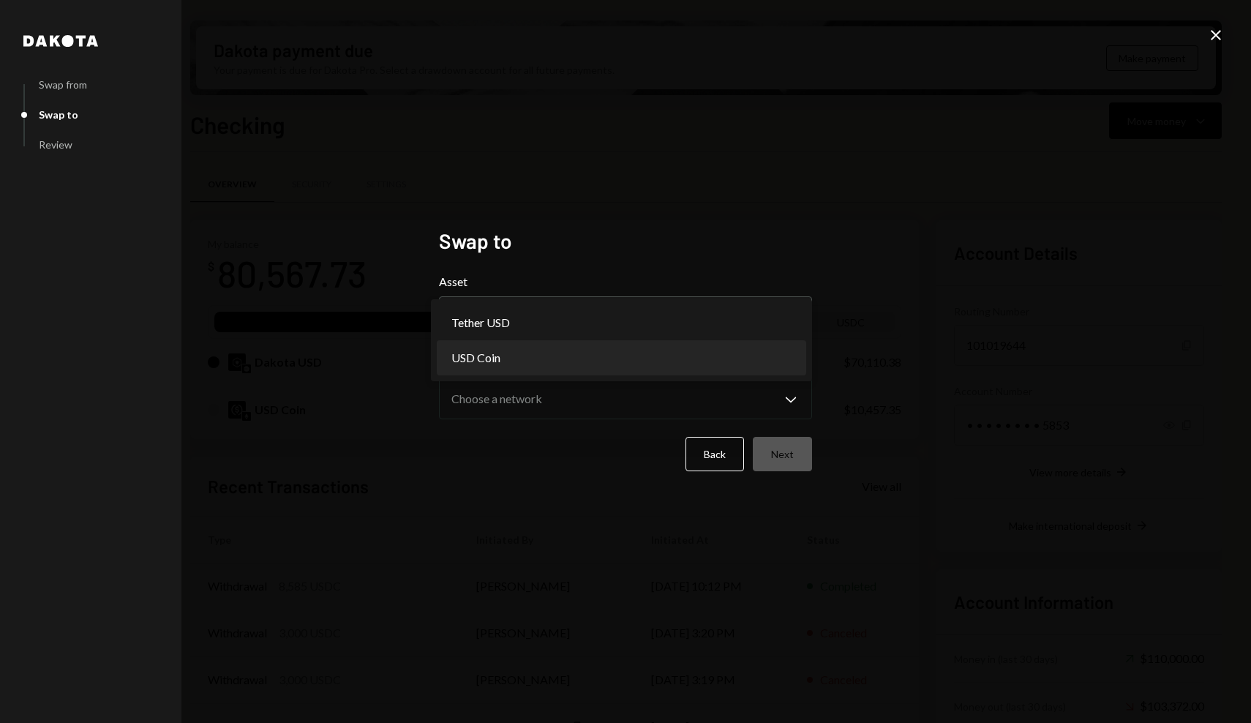
select select "****"
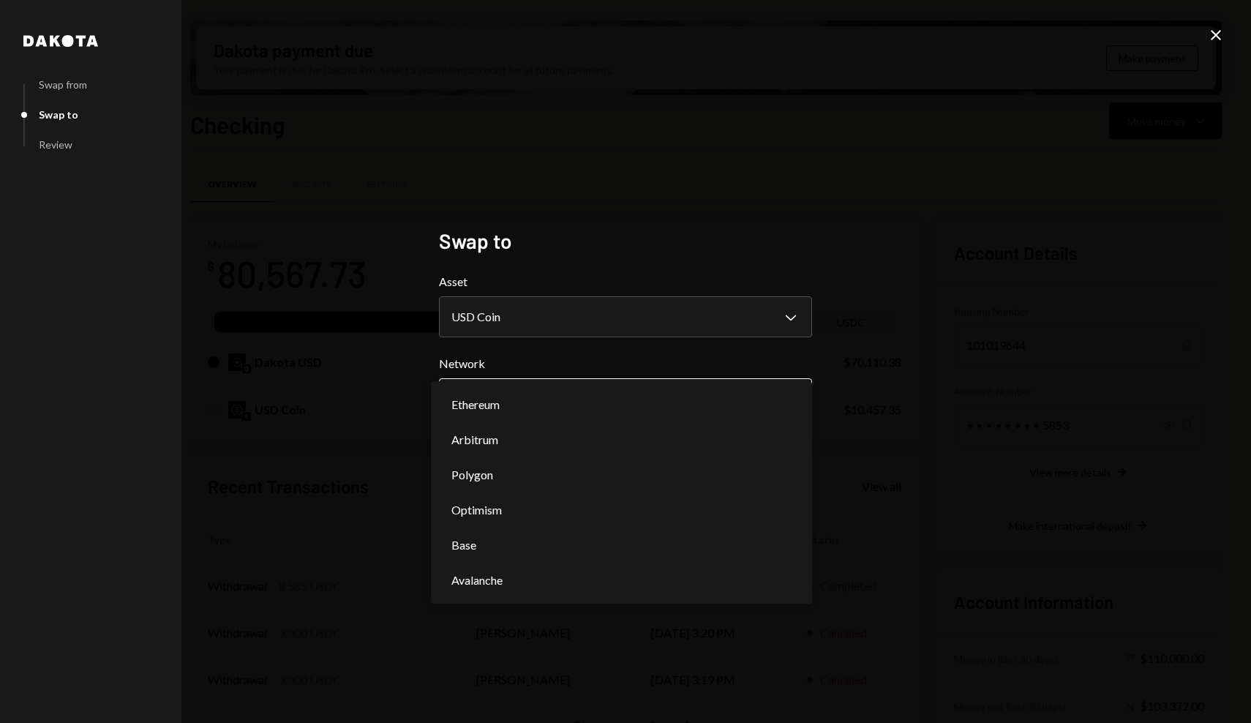
click at [617, 407] on body "K Karrat Foundatio... Caret Down Home Home Inbox Inbox Activities Transactions …" at bounding box center [625, 361] width 1251 height 723
select select "**********"
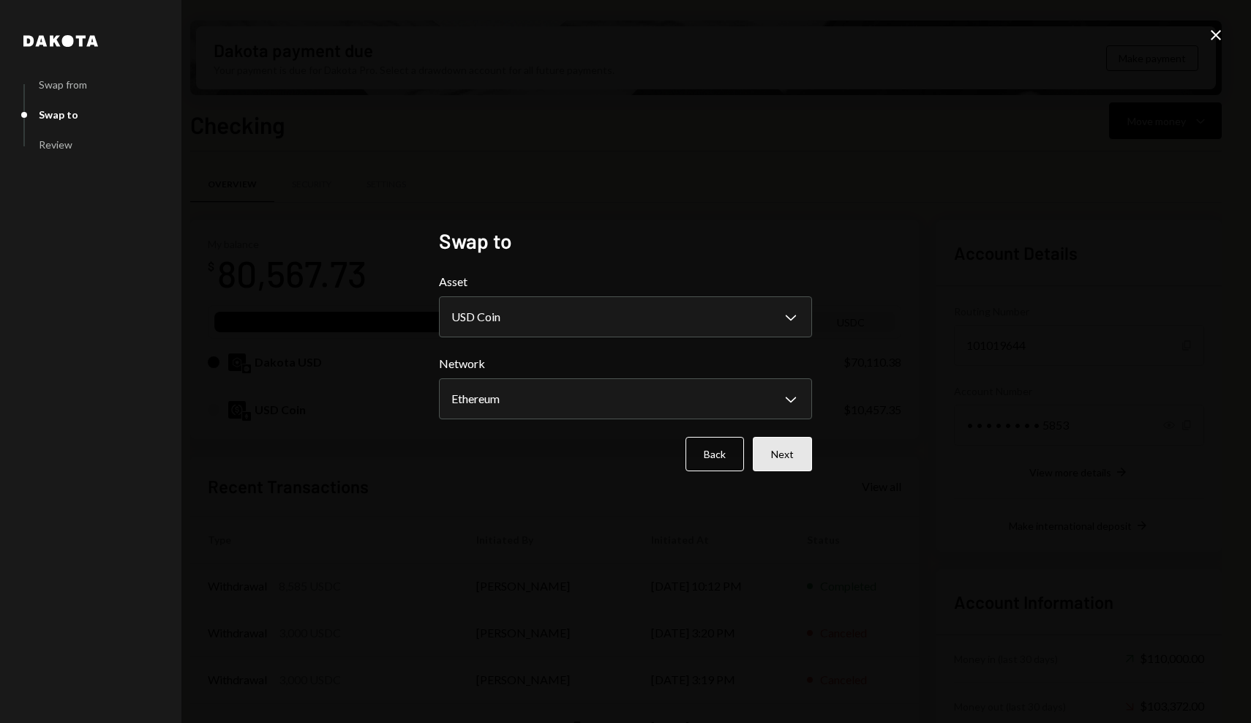
click at [770, 458] on button "Next" at bounding box center [782, 454] width 59 height 34
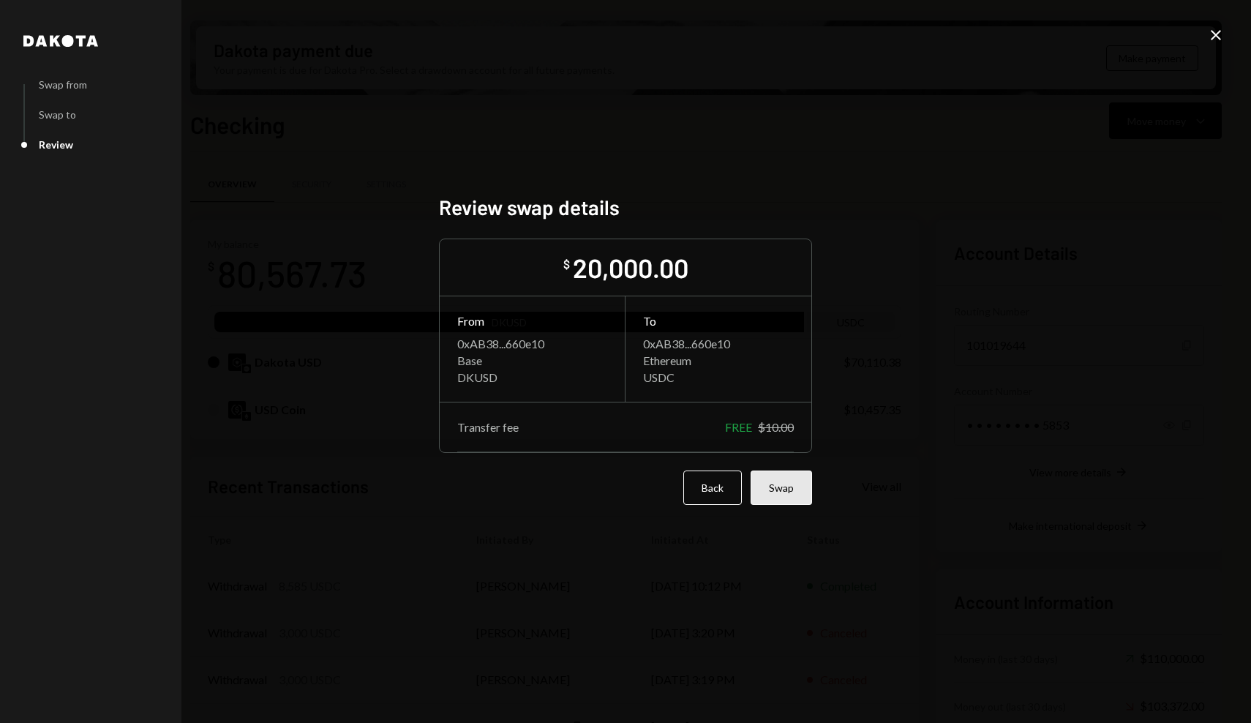
click at [796, 489] on button "Swap" at bounding box center [781, 487] width 61 height 34
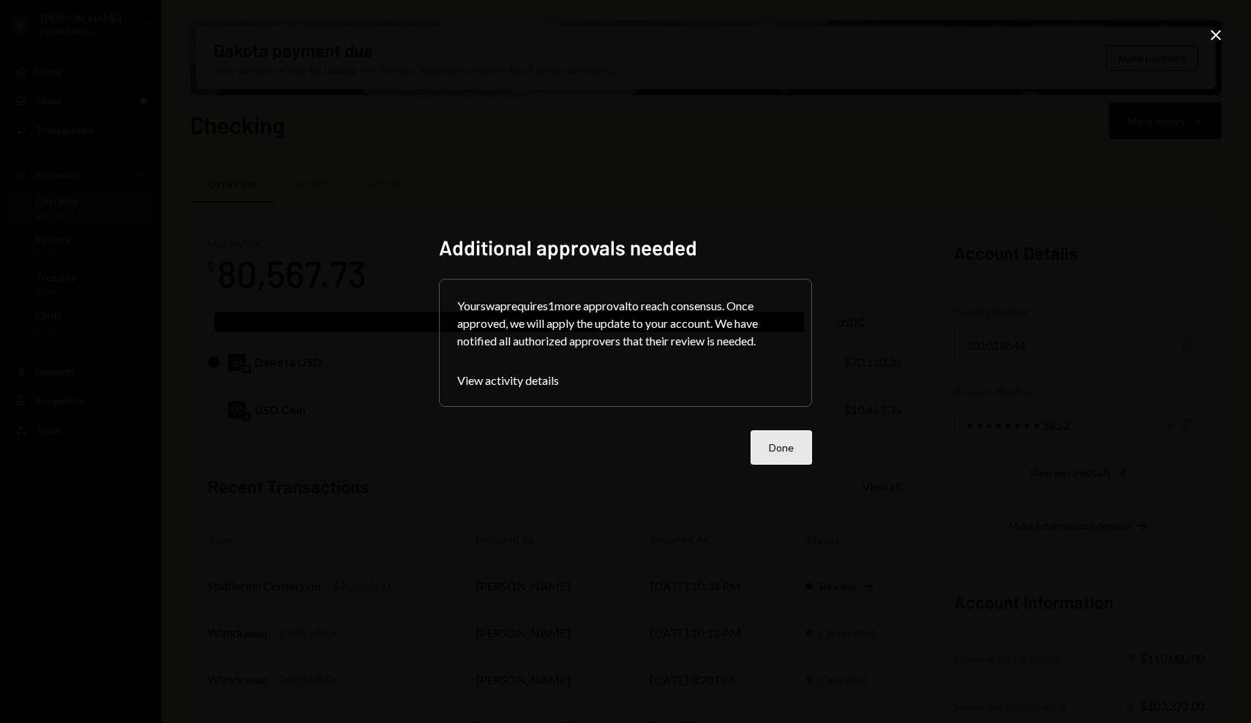
click at [807, 439] on button "Done" at bounding box center [781, 447] width 61 height 34
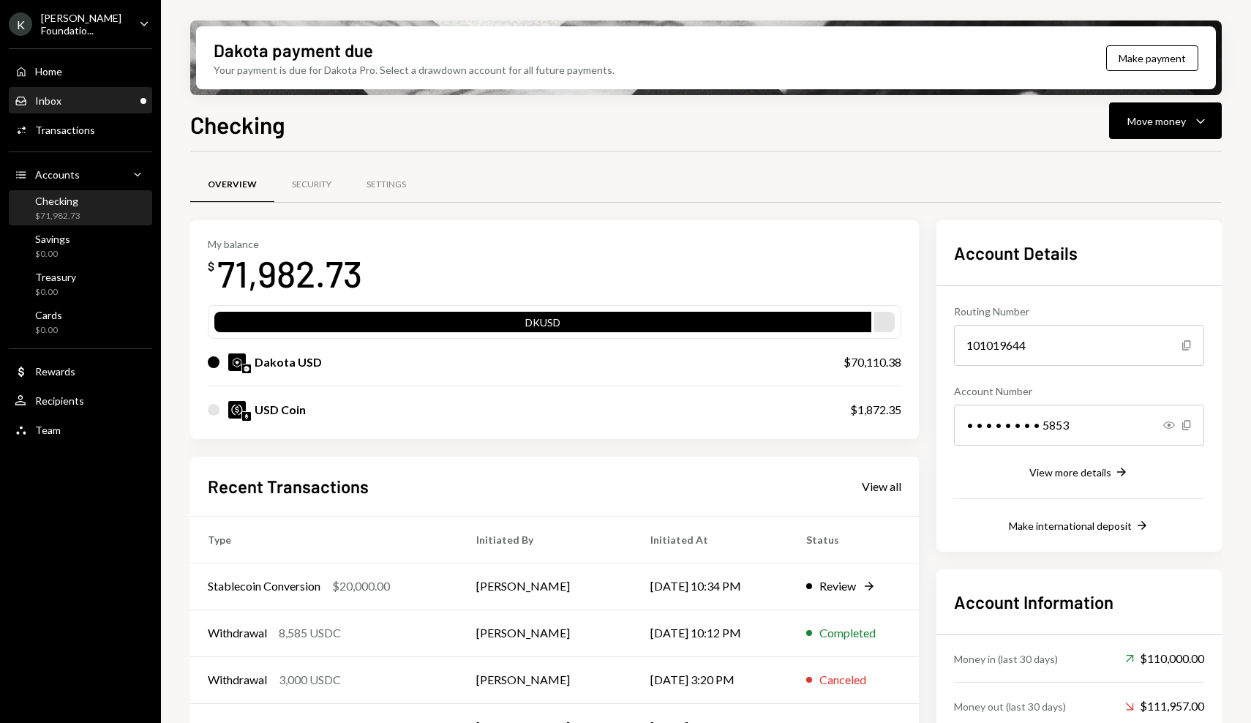
click at [135, 105] on div "Inbox Inbox" at bounding box center [81, 100] width 132 height 13
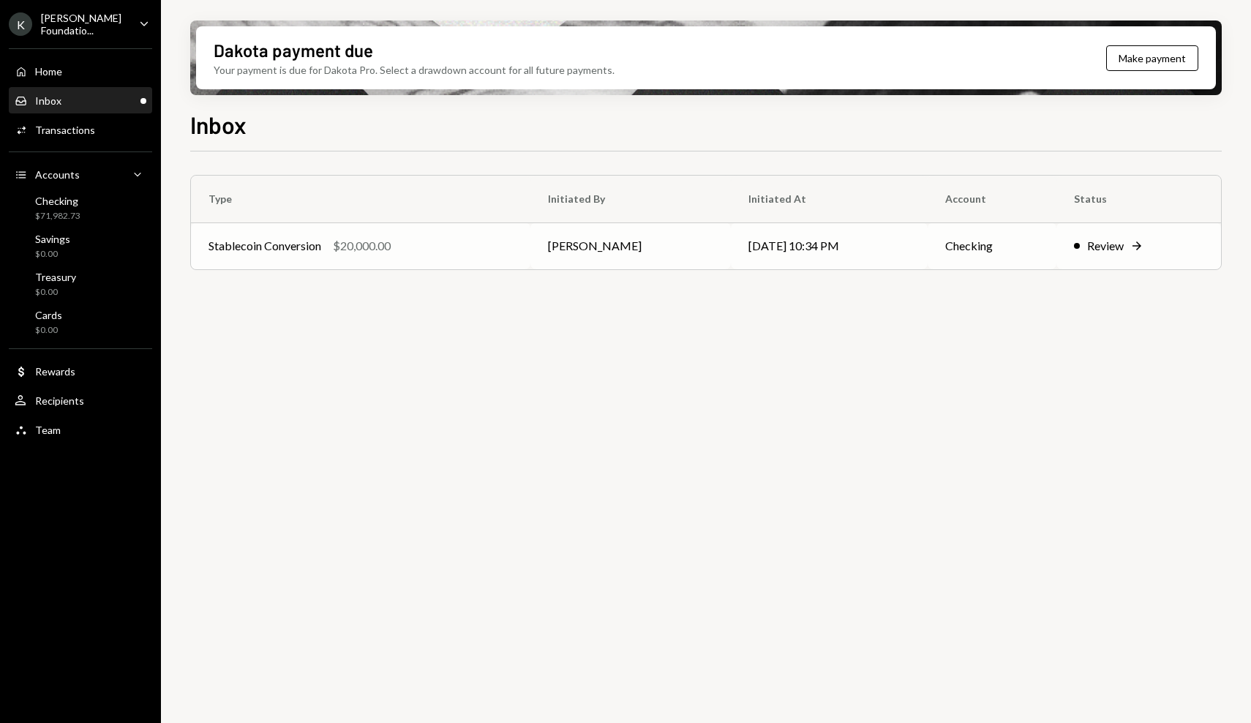
click at [761, 256] on td "08/29/25 10:34 PM" at bounding box center [829, 245] width 196 height 47
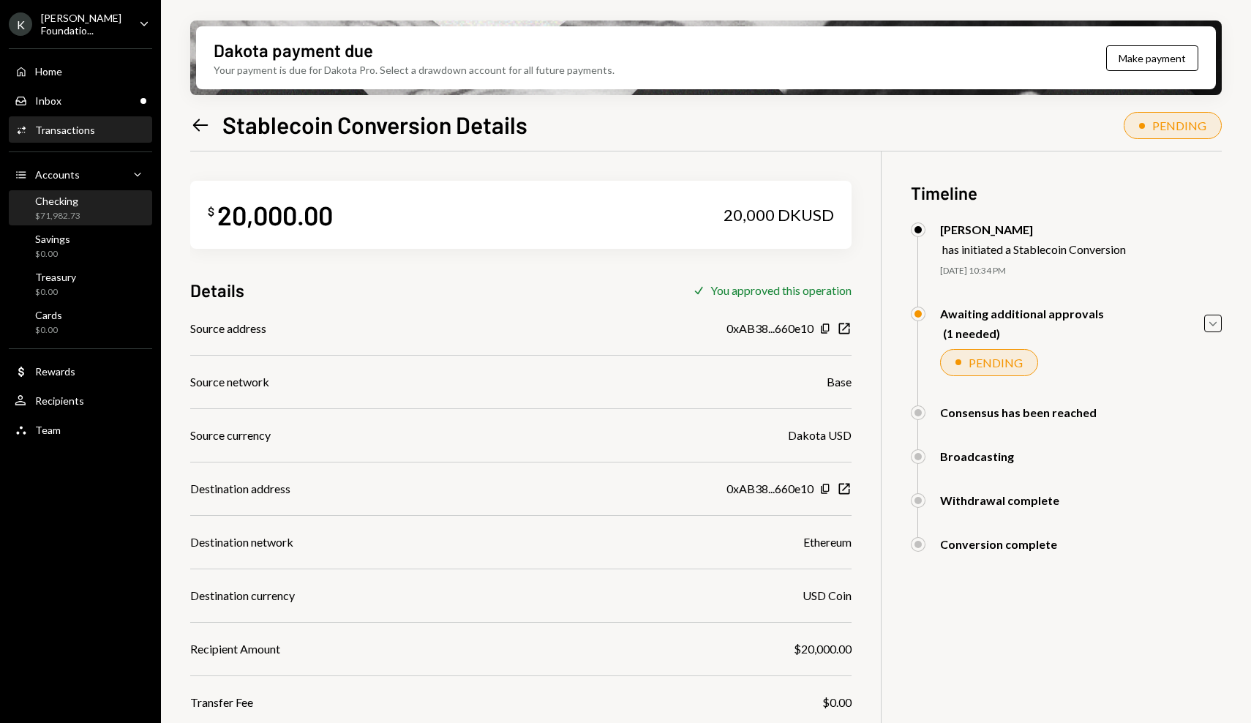
click at [110, 212] on div "Checking $71,982.73" at bounding box center [81, 209] width 132 height 28
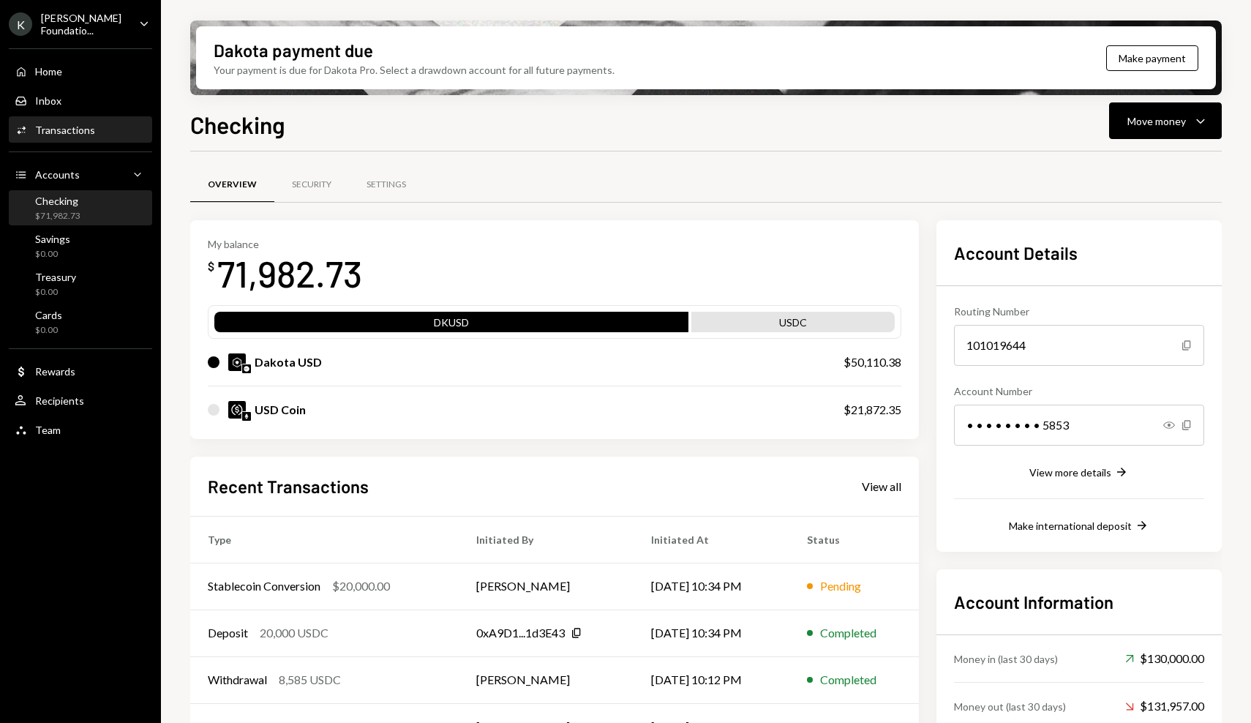
click at [116, 119] on div "Activities Transactions" at bounding box center [81, 130] width 132 height 25
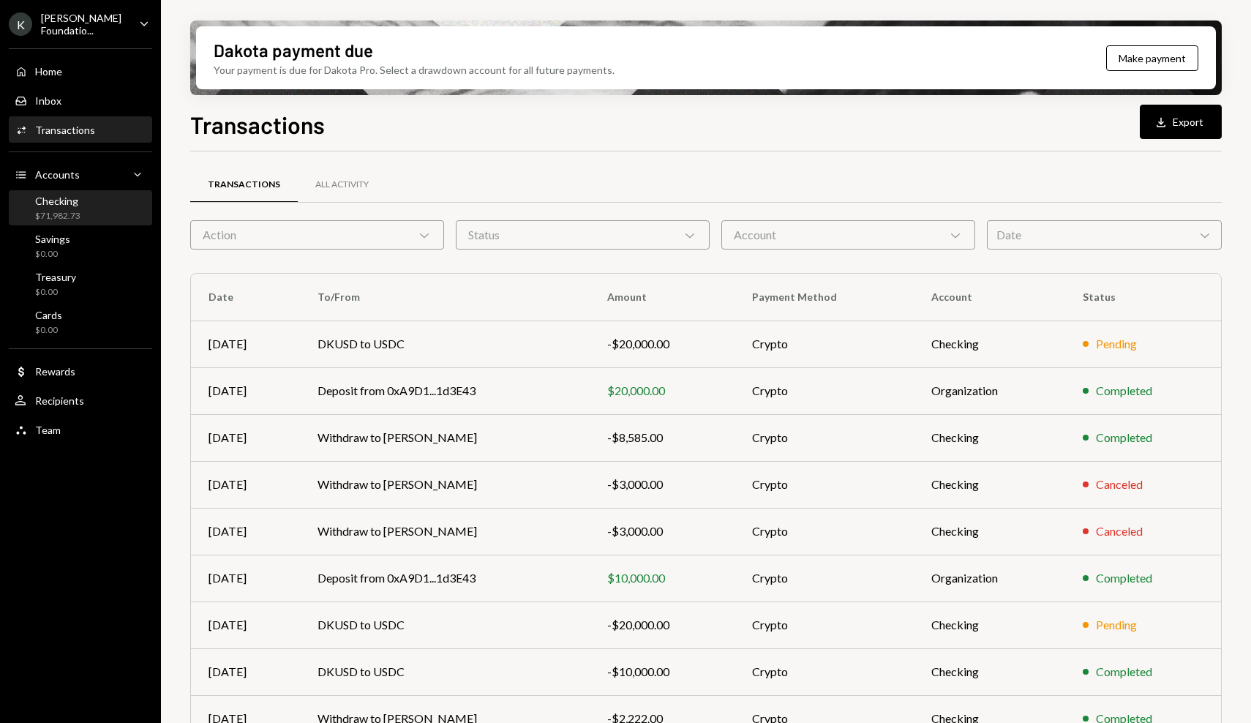
click at [110, 200] on div "Checking $71,982.73" at bounding box center [81, 209] width 132 height 28
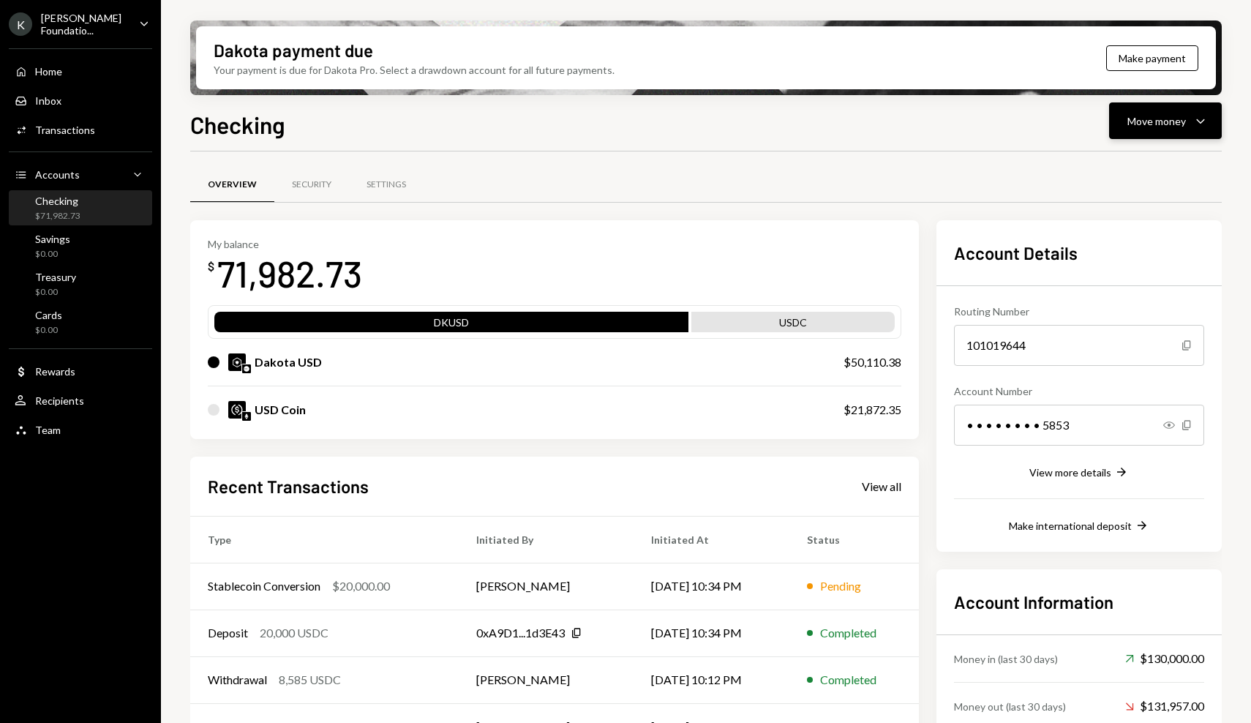
click at [1126, 128] on button "Move money Caret Down" at bounding box center [1165, 120] width 113 height 37
click at [1129, 165] on div "Send" at bounding box center [1153, 164] width 107 height 15
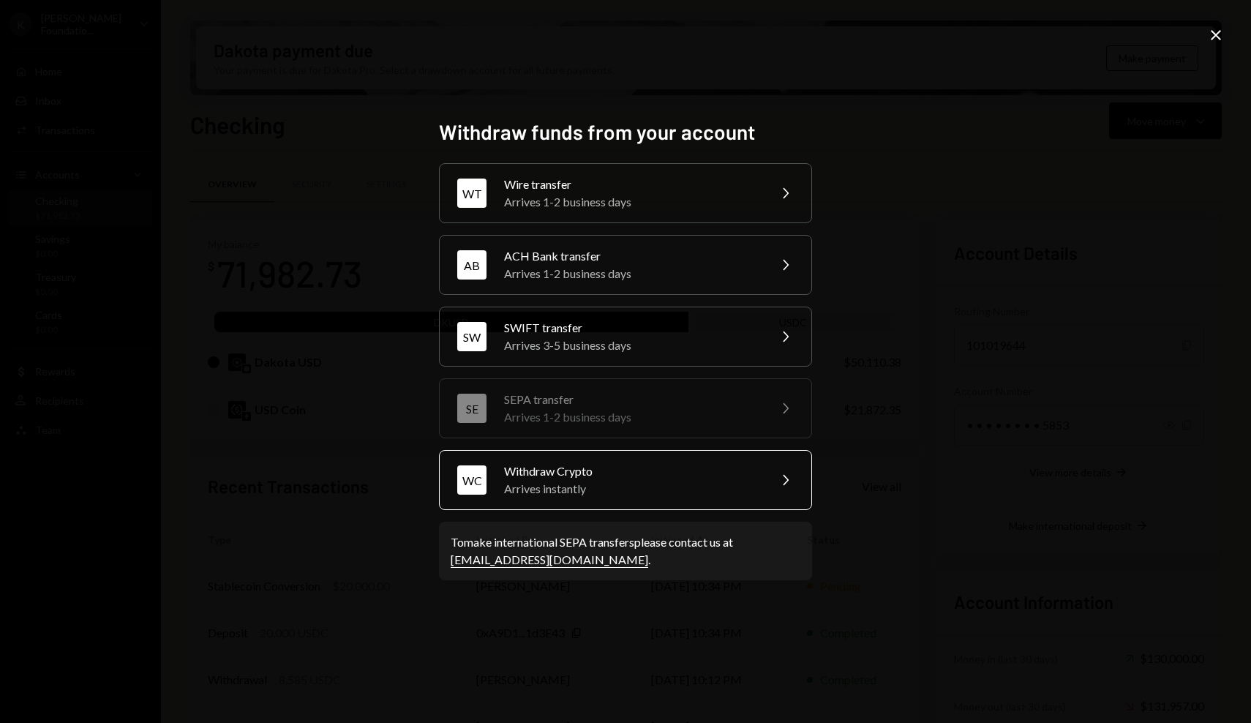
click at [642, 467] on div "Withdraw Crypto" at bounding box center [631, 471] width 255 height 18
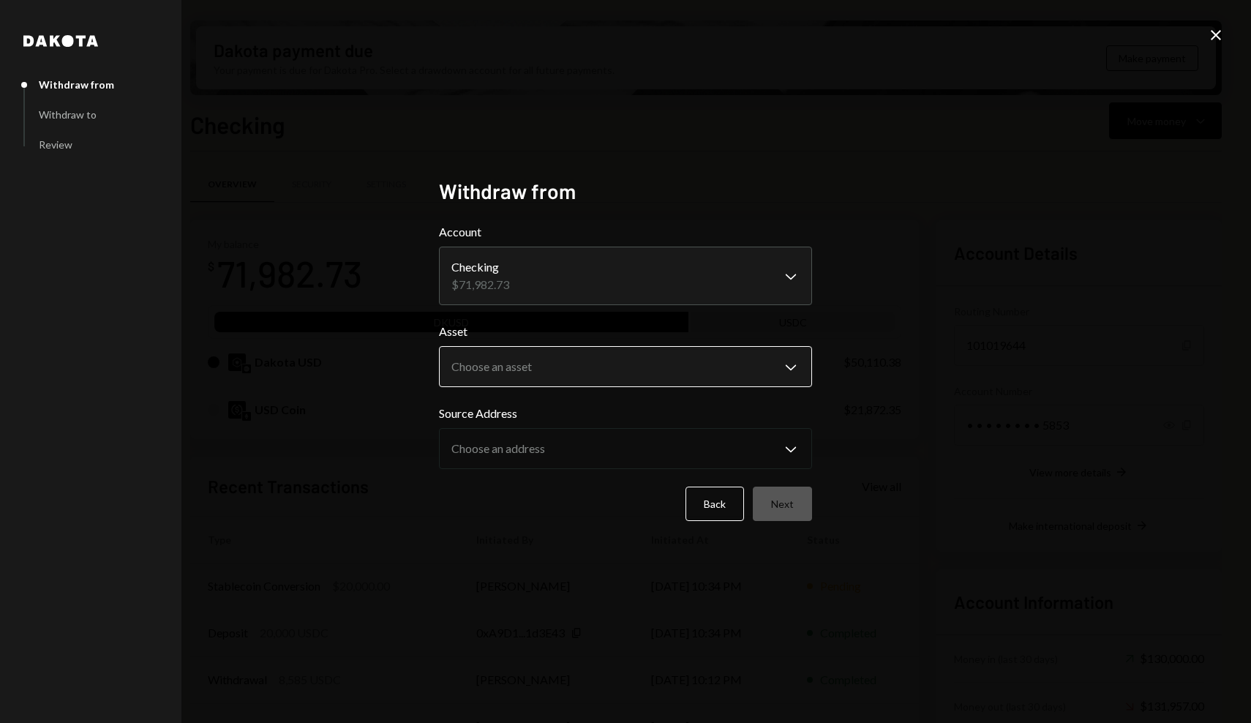
click at [548, 384] on body "K Karrat Foundatio... Caret Down Home Home Inbox Inbox Activities Transactions …" at bounding box center [625, 361] width 1251 height 723
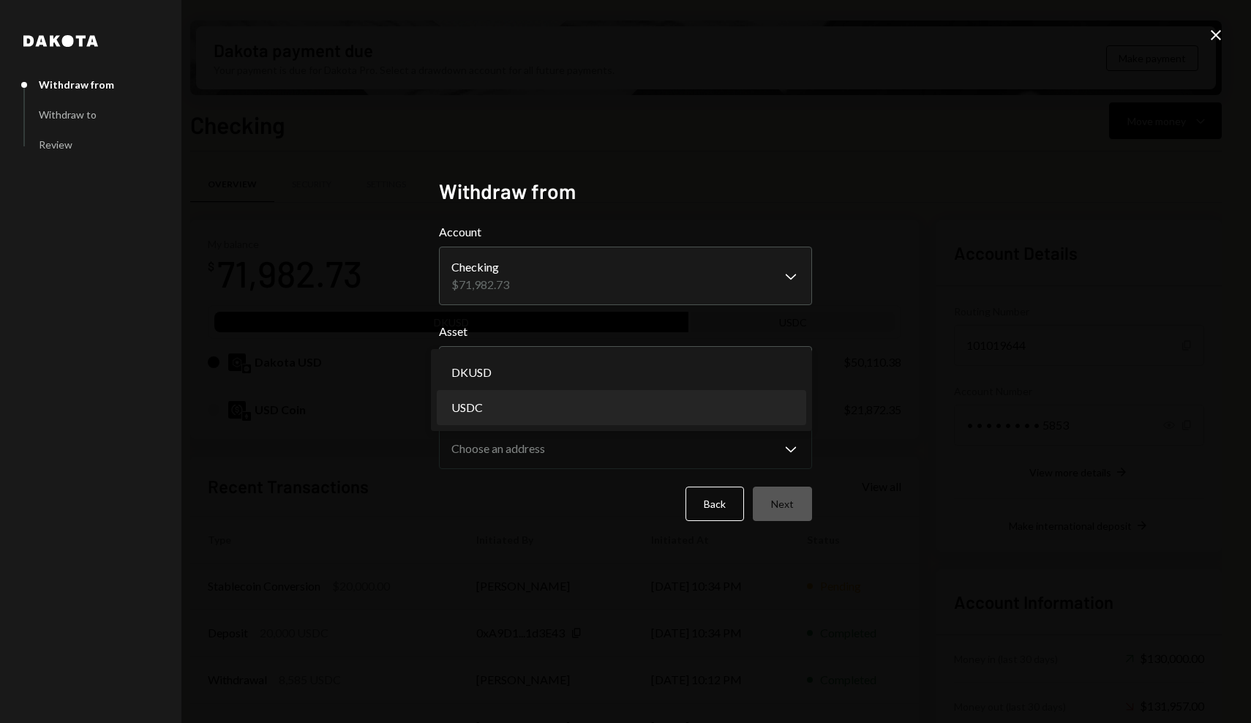
select select "****"
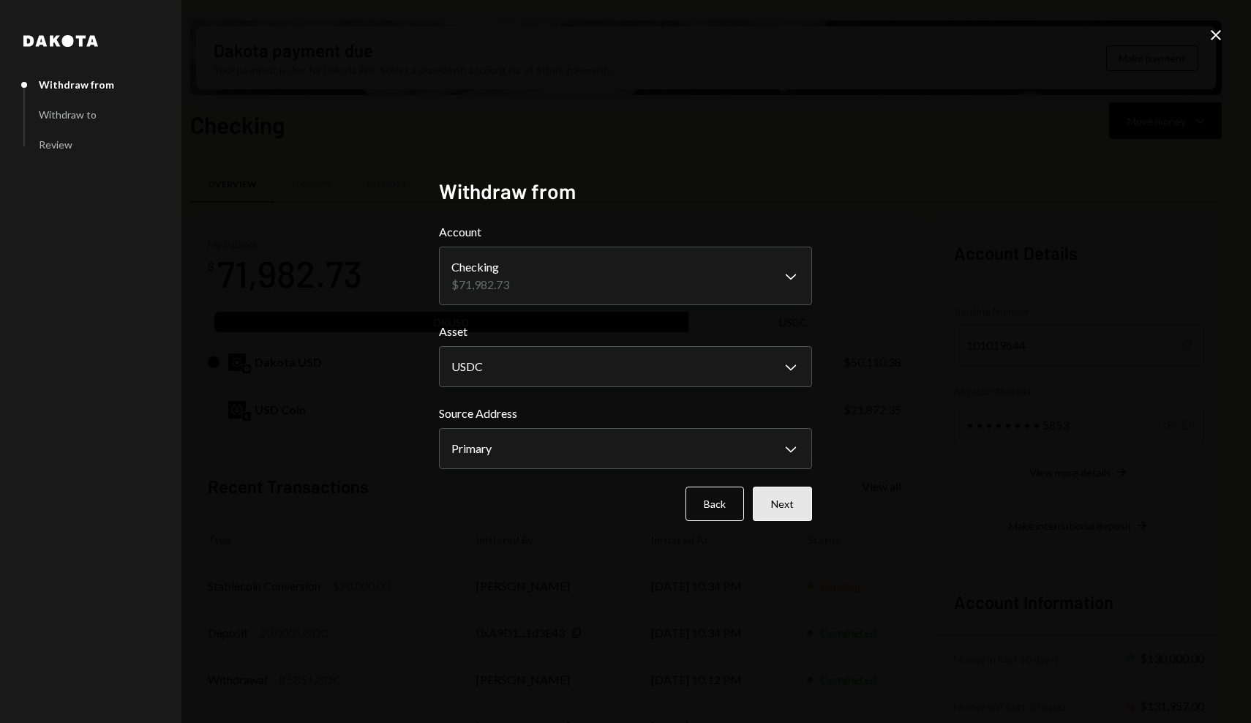
click at [758, 503] on button "Next" at bounding box center [782, 504] width 59 height 34
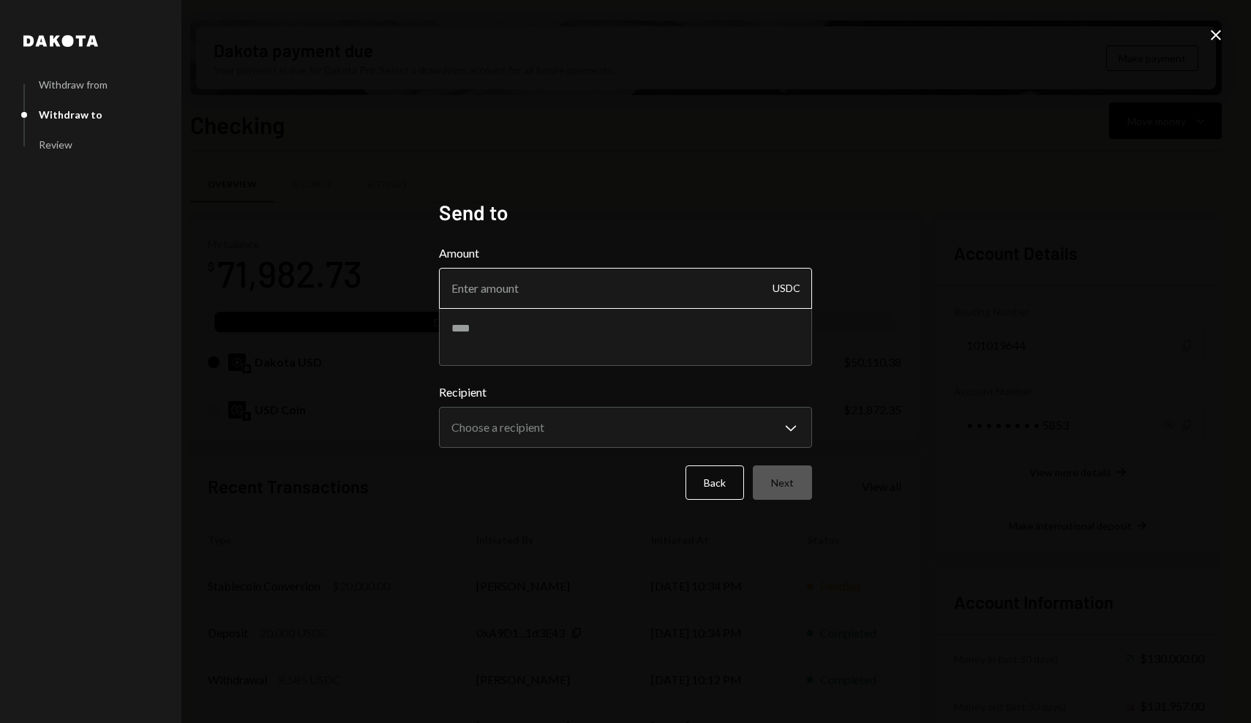
click at [534, 296] on input "Amount" at bounding box center [625, 288] width 373 height 41
paste input "4791.67"
type input "4791.67"
type textarea "**********"
drag, startPoint x: 530, startPoint y: 296, endPoint x: 425, endPoint y: 296, distance: 105.4
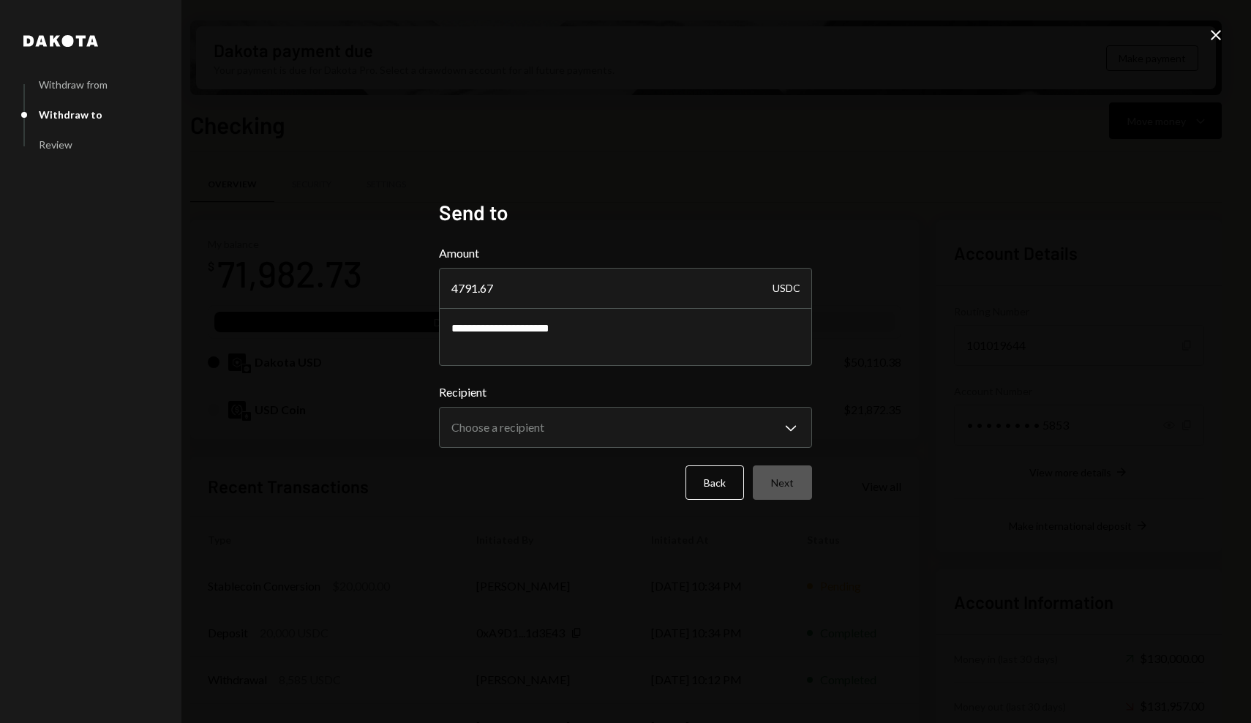
click at [425, 296] on div "**********" at bounding box center [625, 361] width 408 height 358
click at [633, 344] on textarea "**********" at bounding box center [625, 336] width 373 height 59
drag, startPoint x: 517, startPoint y: 289, endPoint x: 412, endPoint y: 283, distance: 104.8
click at [412, 283] on div "**********" at bounding box center [625, 361] width 1251 height 723
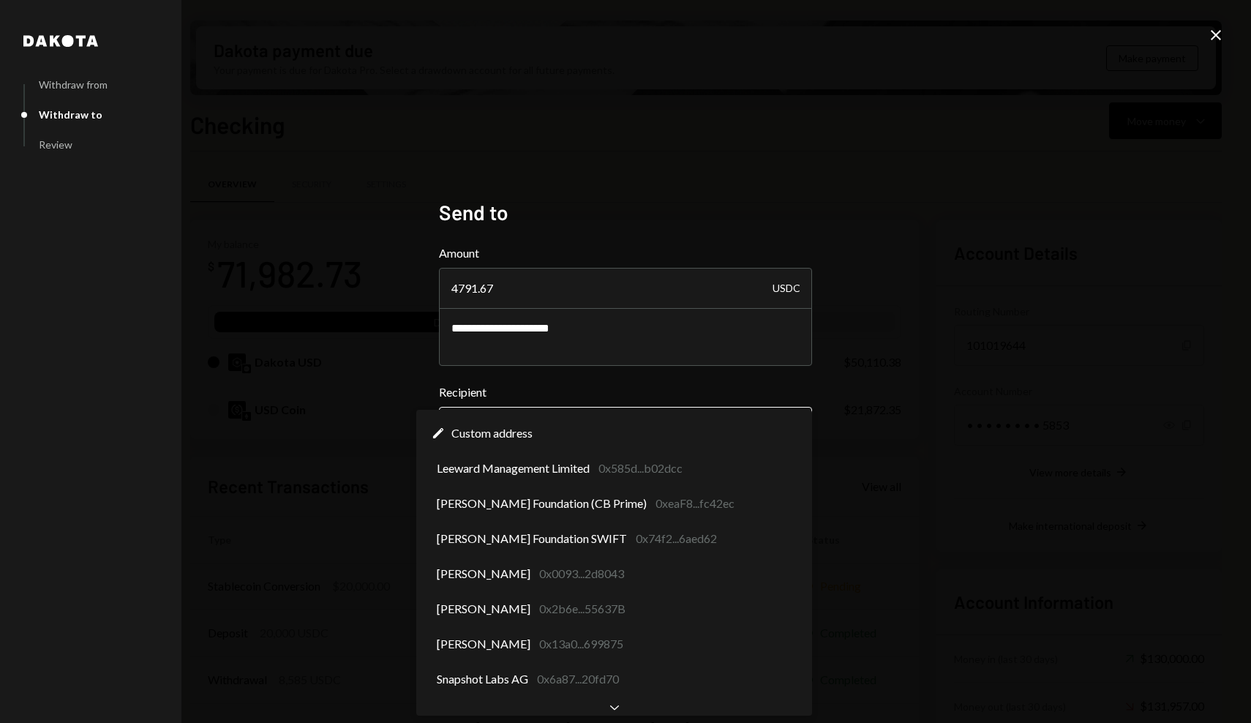
click at [576, 427] on body "K Karrat Foundatio... Caret Down Home Home Inbox Inbox Activities Transactions …" at bounding box center [625, 361] width 1251 height 723
select select "**********"
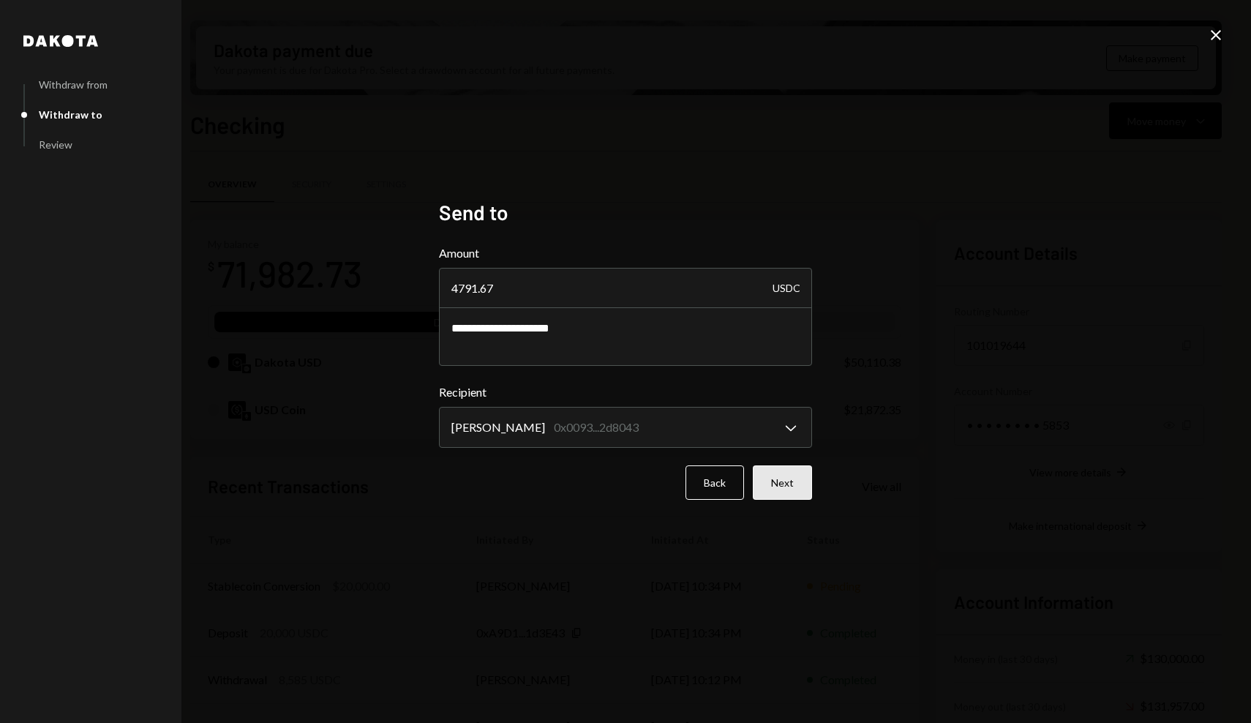
click at [773, 470] on button "Next" at bounding box center [782, 482] width 59 height 34
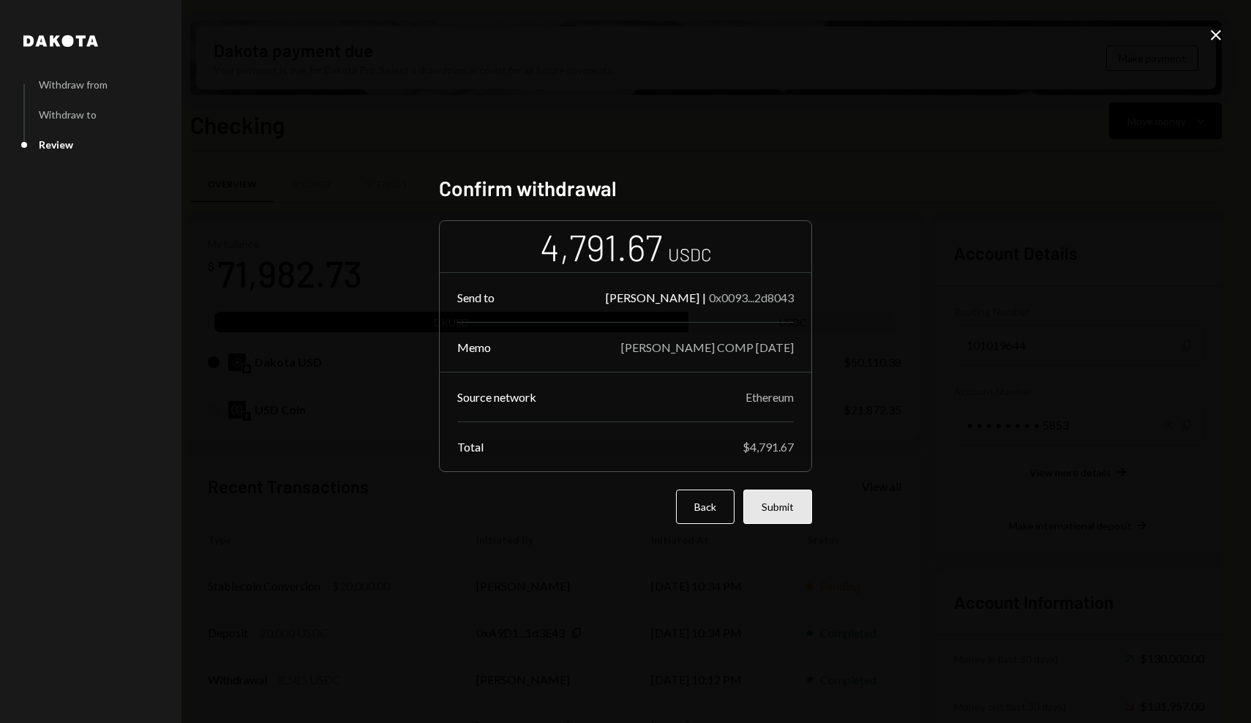
click at [802, 518] on button "Submit" at bounding box center [777, 506] width 69 height 34
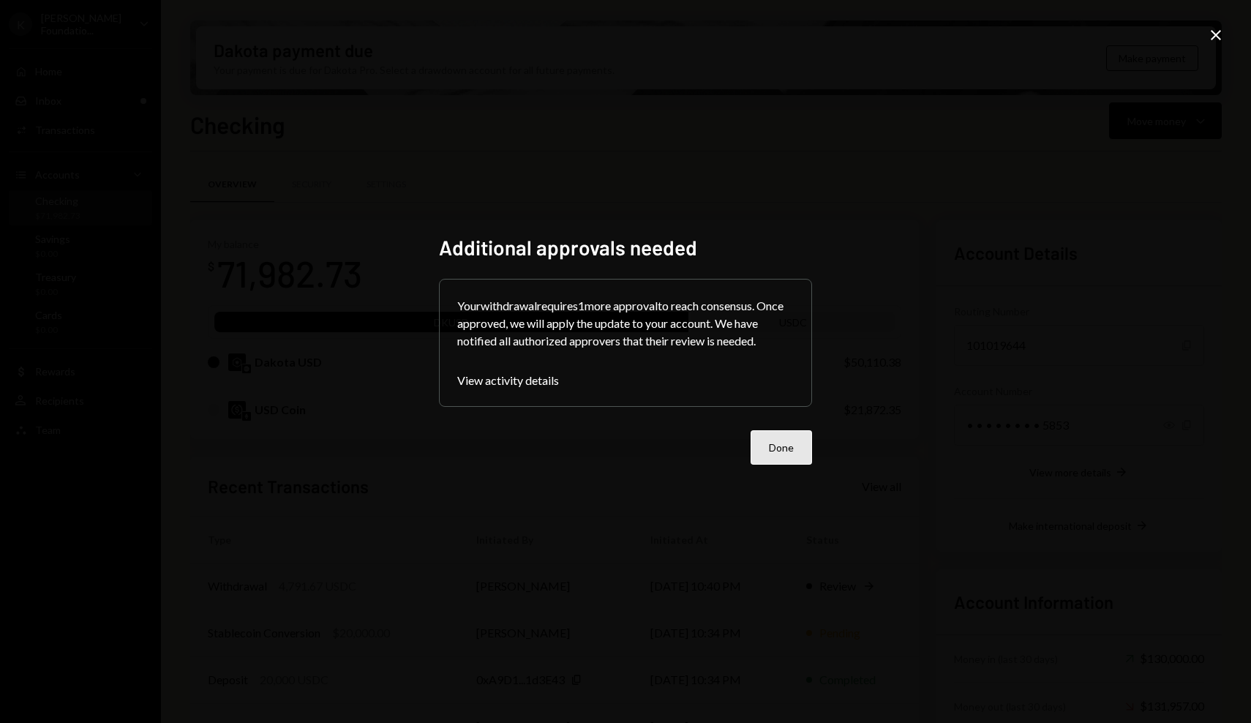
click at [787, 446] on button "Done" at bounding box center [781, 447] width 61 height 34
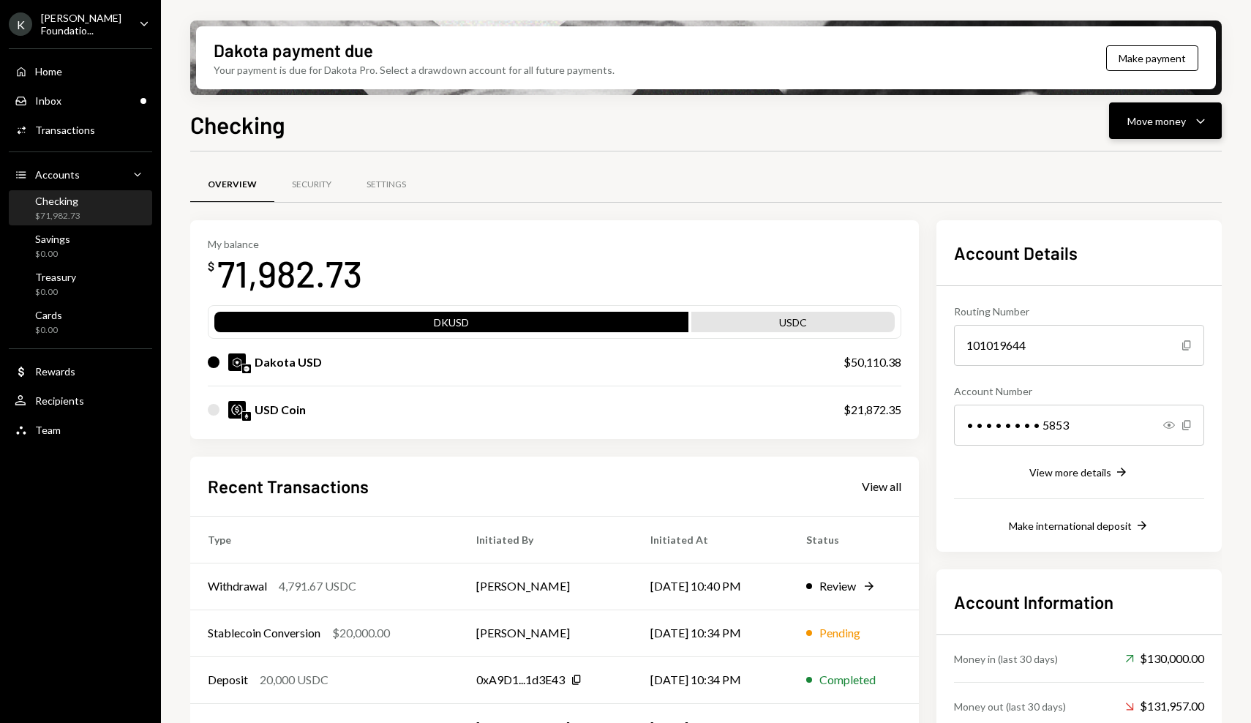
click at [1171, 128] on div "Move money" at bounding box center [1156, 120] width 59 height 15
click at [1132, 158] on div "Send" at bounding box center [1153, 164] width 107 height 15
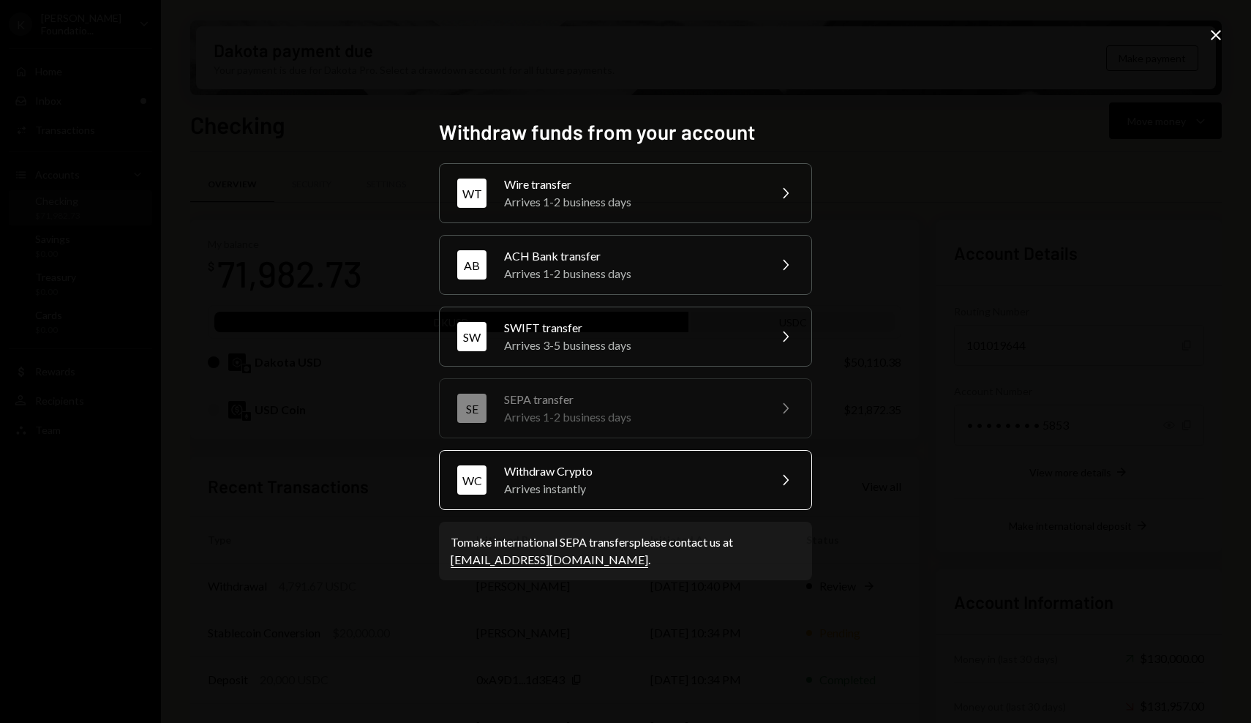
click at [601, 476] on div "Withdraw Crypto" at bounding box center [631, 471] width 255 height 18
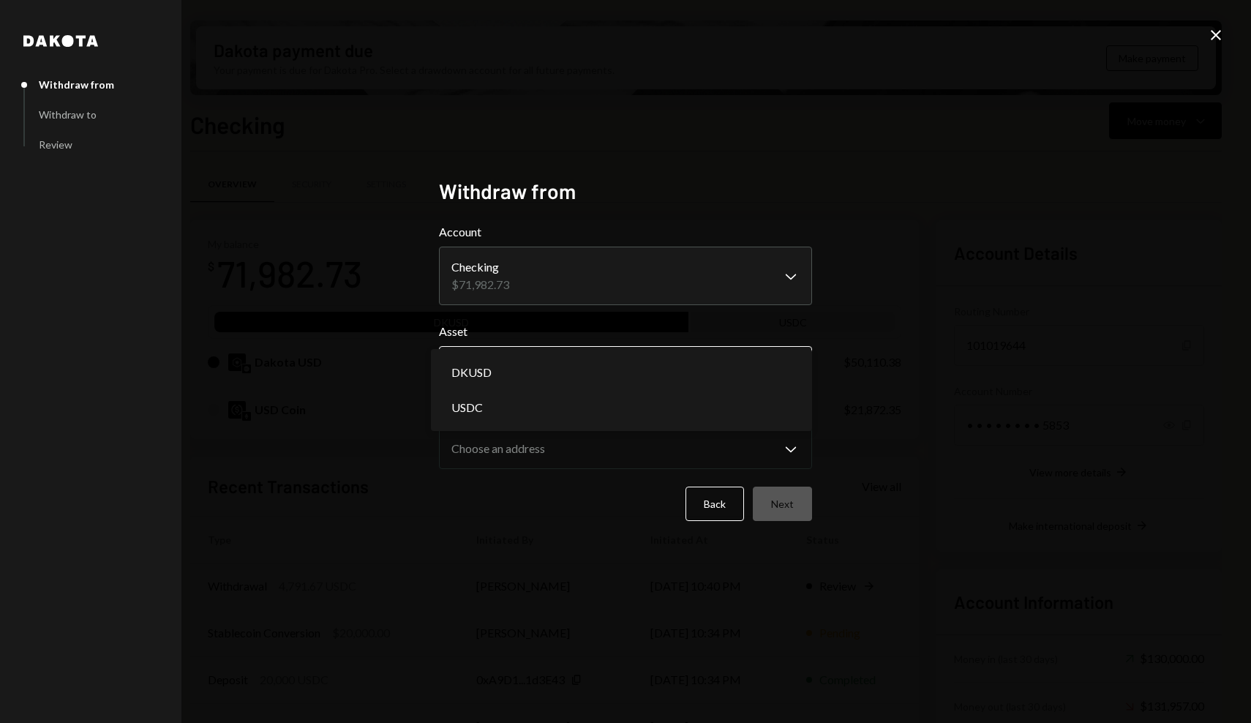
click at [619, 369] on body "K Karrat Foundatio... Caret Down Home Home Inbox Inbox Activities Transactions …" at bounding box center [625, 361] width 1251 height 723
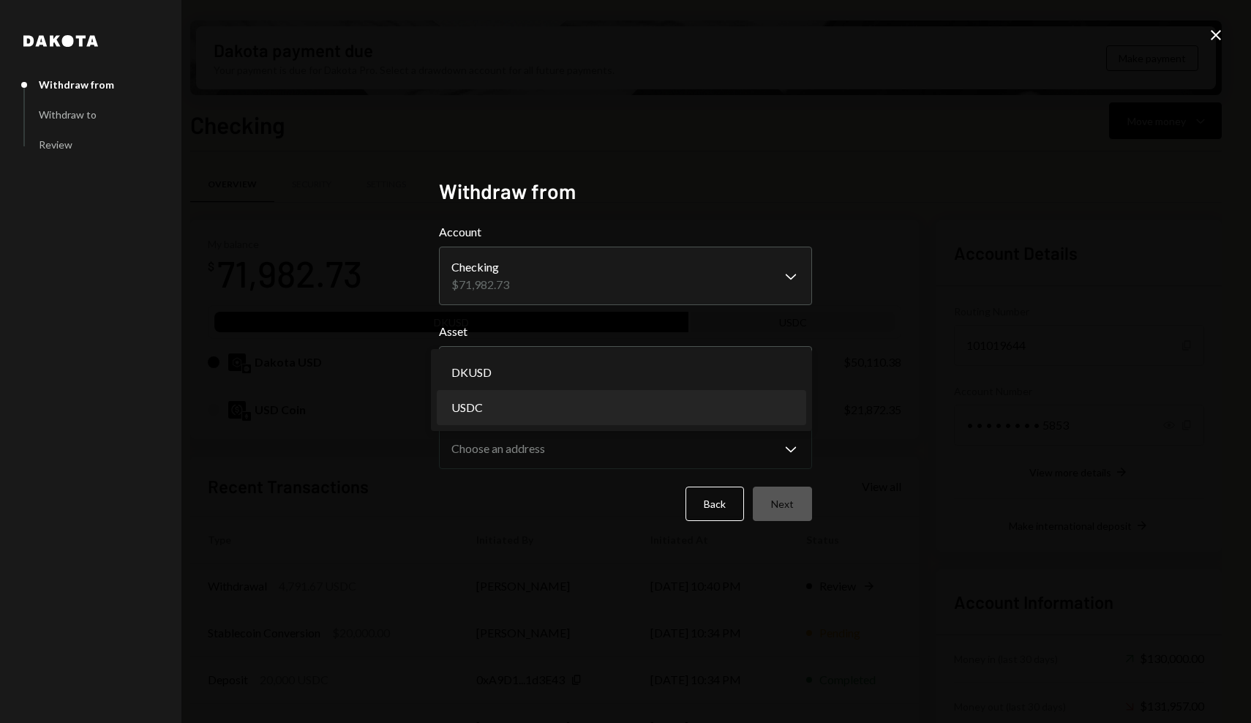
select select "****"
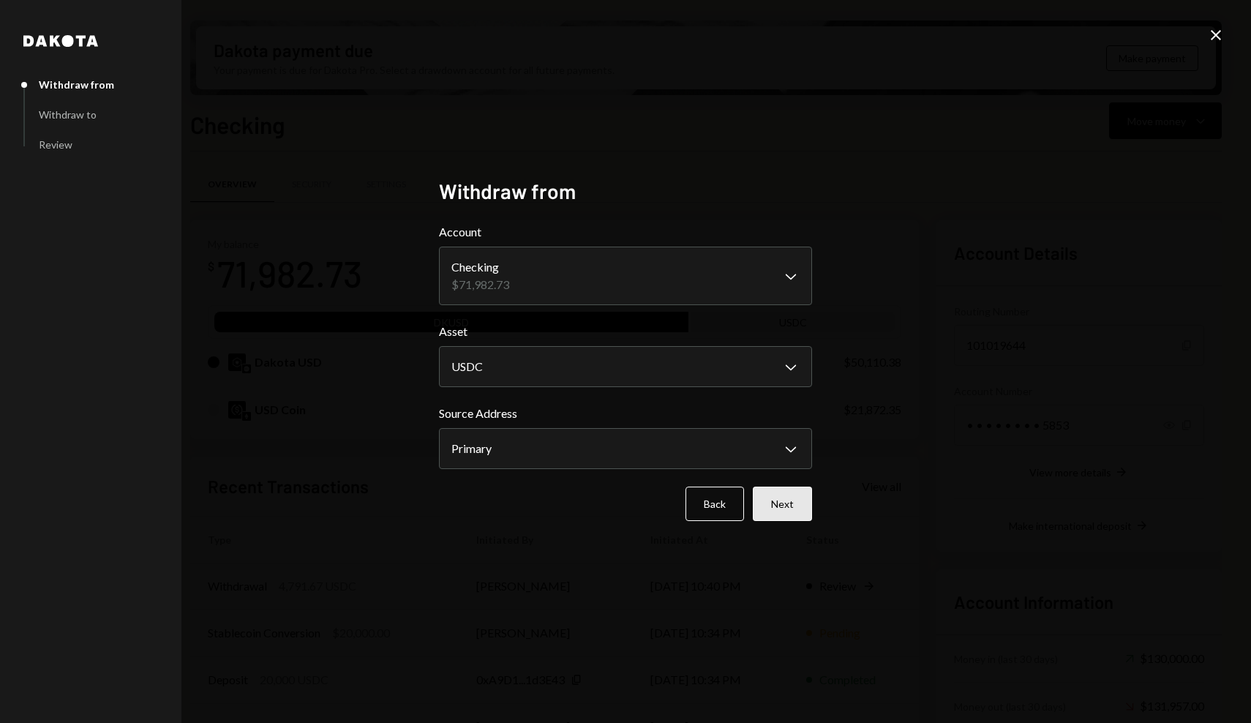
click at [788, 509] on button "Next" at bounding box center [782, 504] width 59 height 34
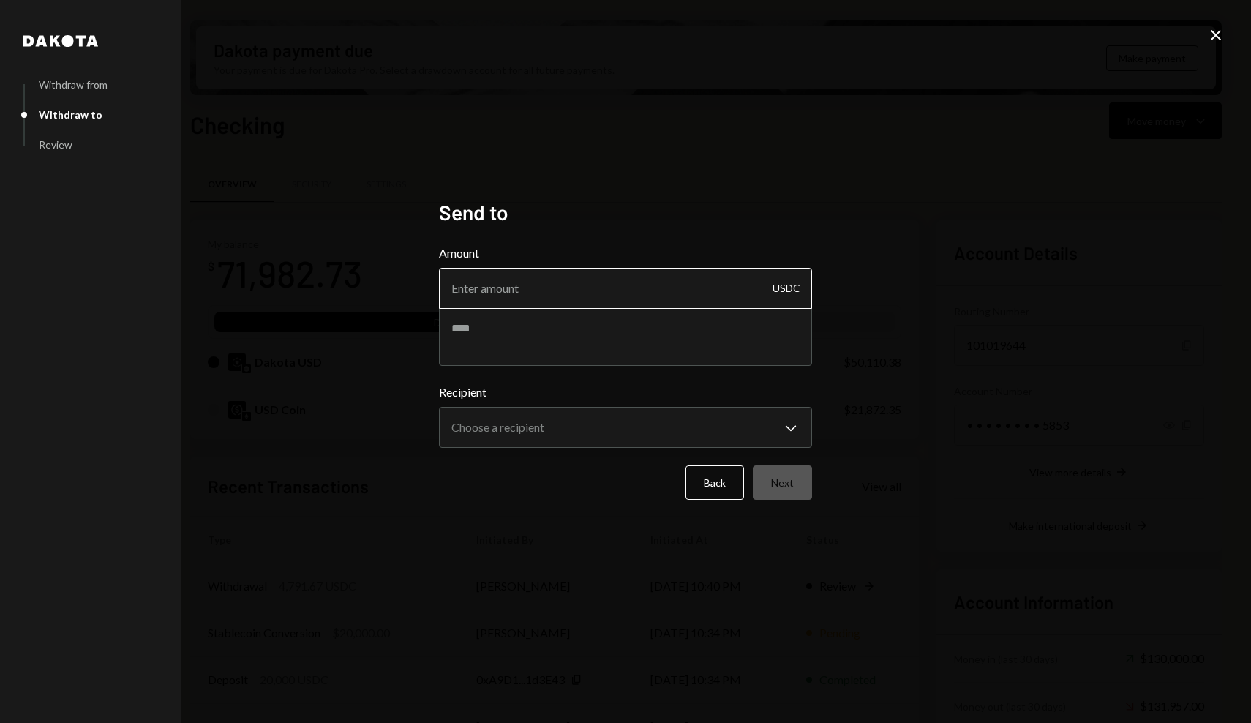
click at [650, 293] on input "Amount" at bounding box center [625, 288] width 373 height 41
paste input "4791.67"
type input "4791.67"
click at [626, 350] on textarea at bounding box center [625, 336] width 373 height 59
type textarea "**********"
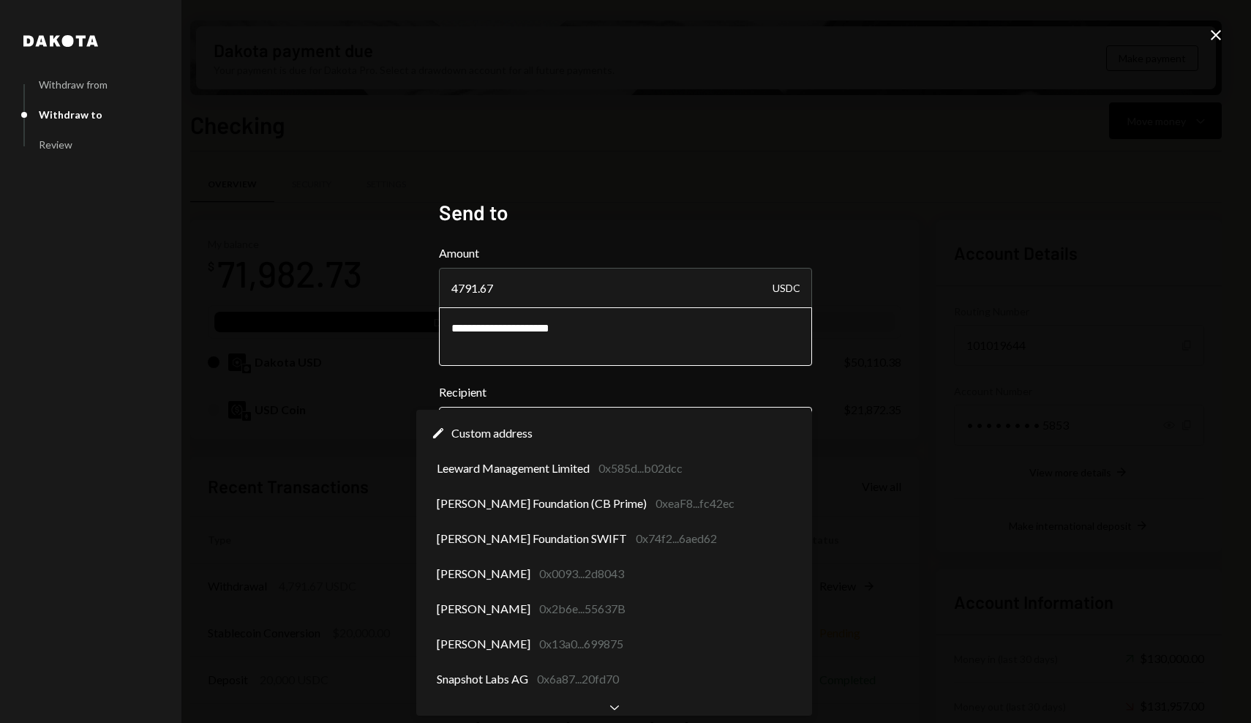
click at [629, 422] on body "K Karrat Foundatio... Caret Down Home Home Inbox Inbox Activities Transactions …" at bounding box center [625, 361] width 1251 height 723
select select "**********"
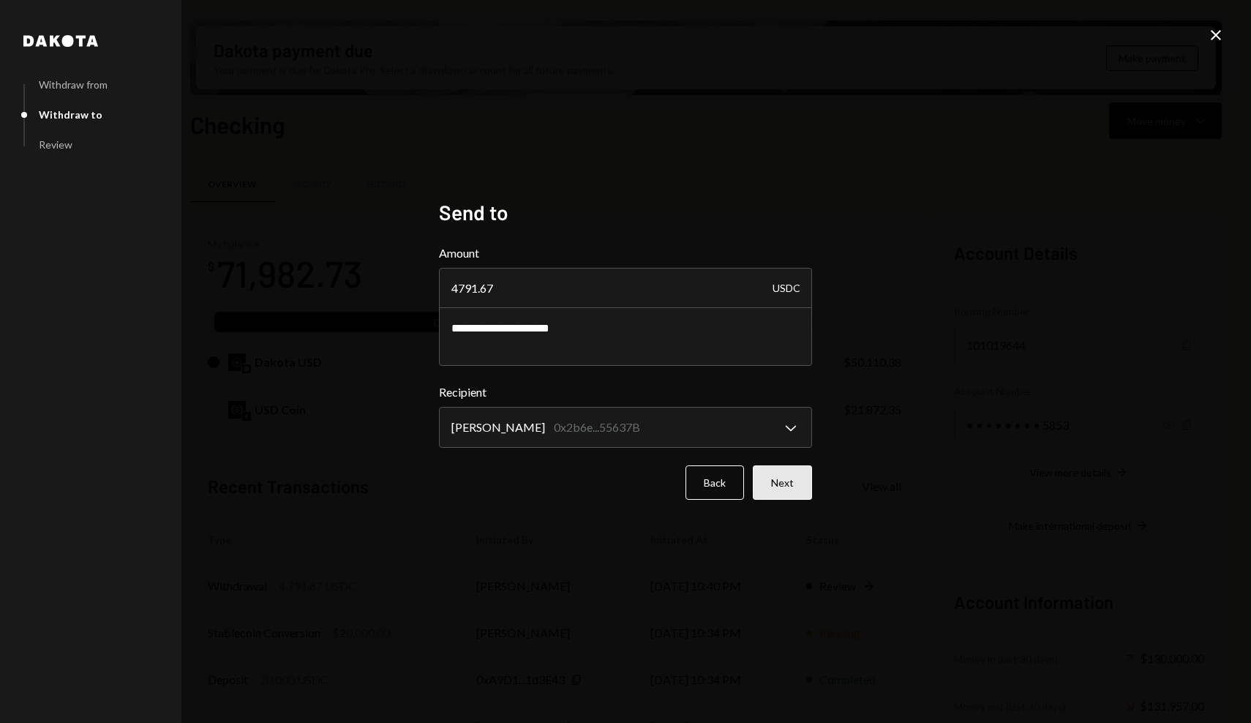
click at [785, 488] on button "Next" at bounding box center [782, 482] width 59 height 34
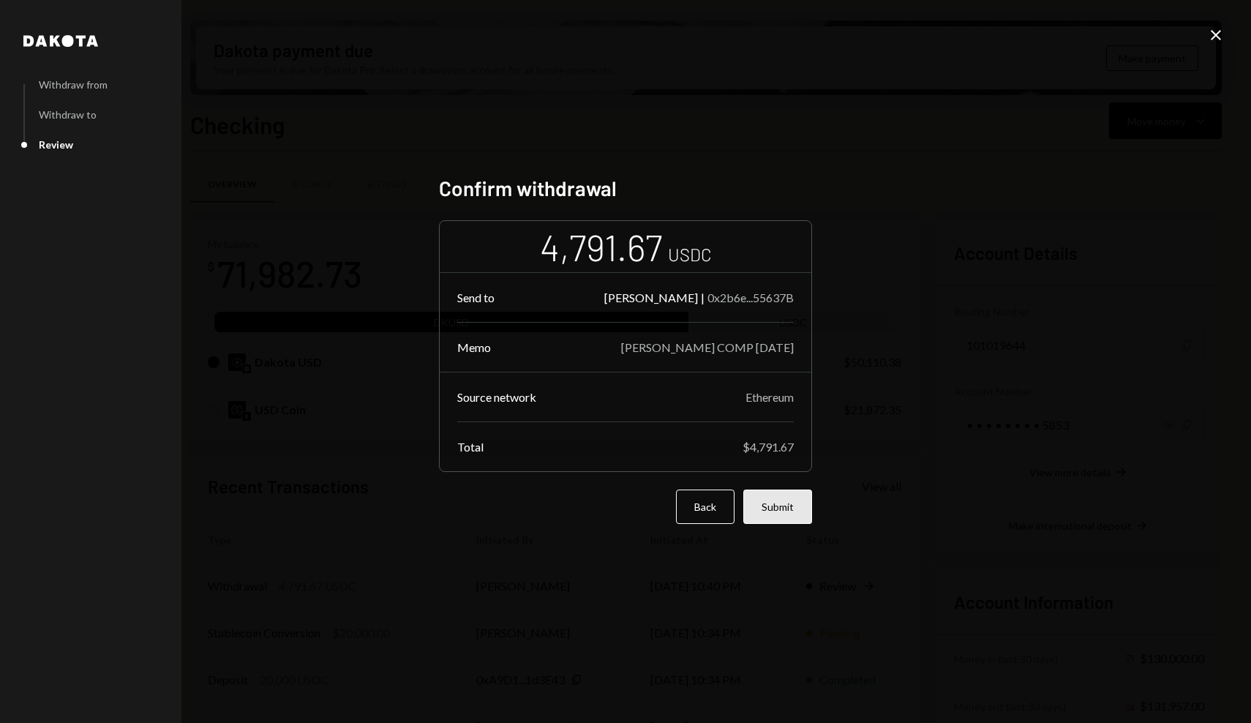
click at [790, 505] on button "Submit" at bounding box center [777, 506] width 69 height 34
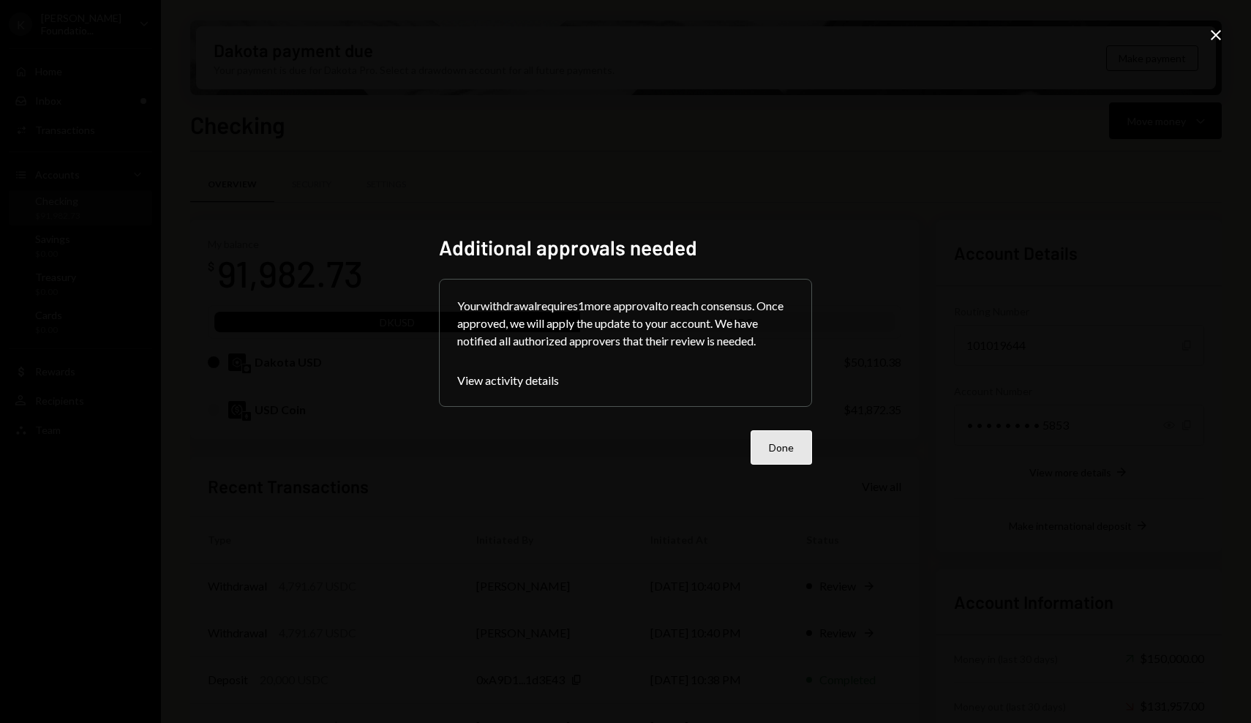
click at [786, 444] on button "Done" at bounding box center [781, 447] width 61 height 34
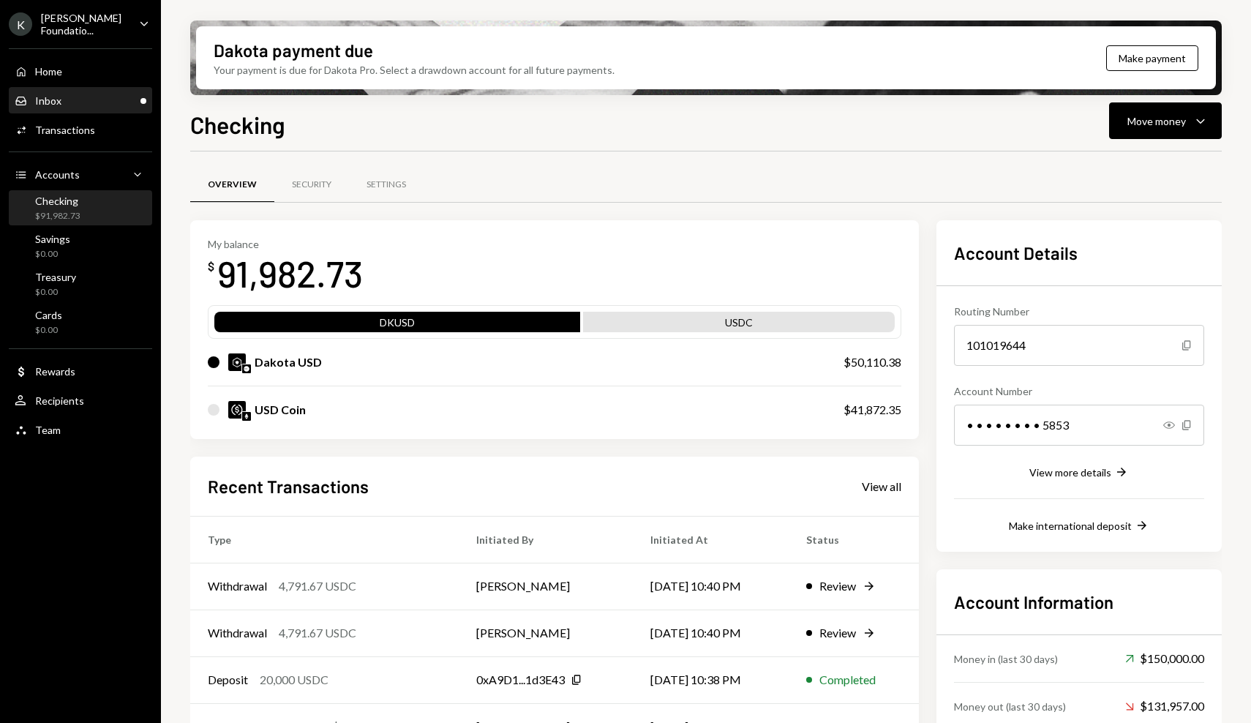
click at [121, 98] on div "Inbox Inbox" at bounding box center [81, 100] width 132 height 13
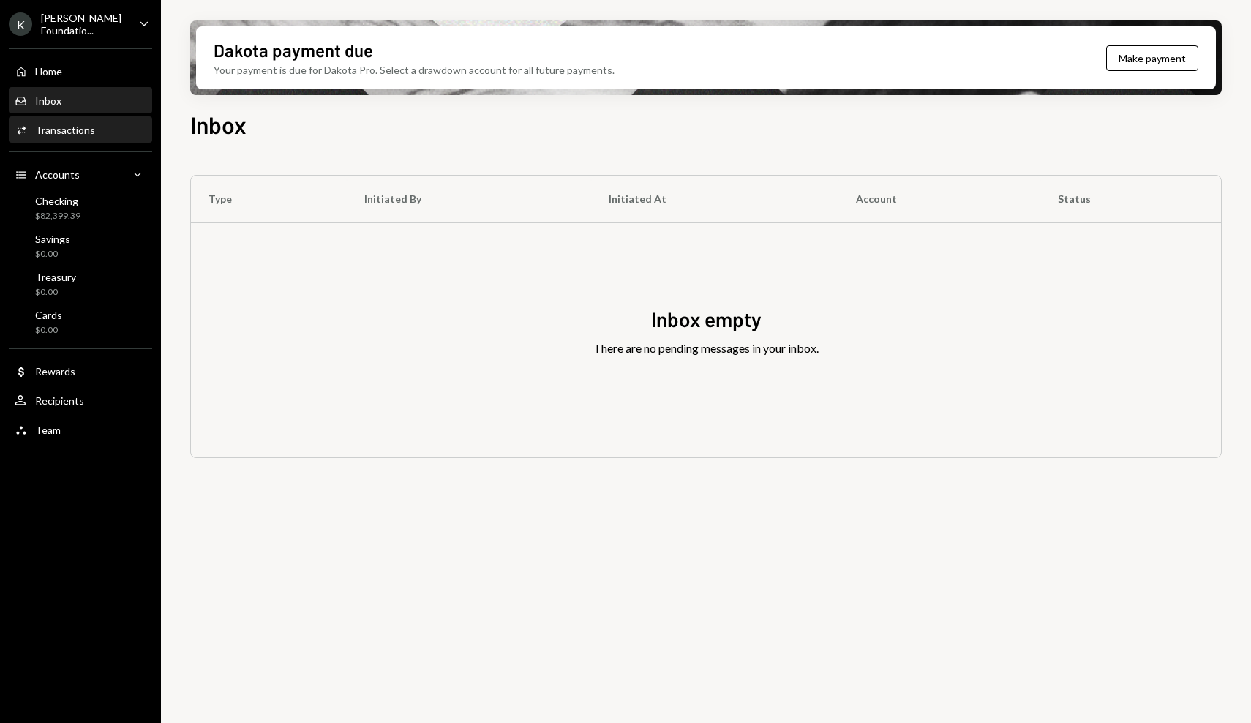
click at [100, 127] on div "Activities Transactions" at bounding box center [81, 130] width 132 height 13
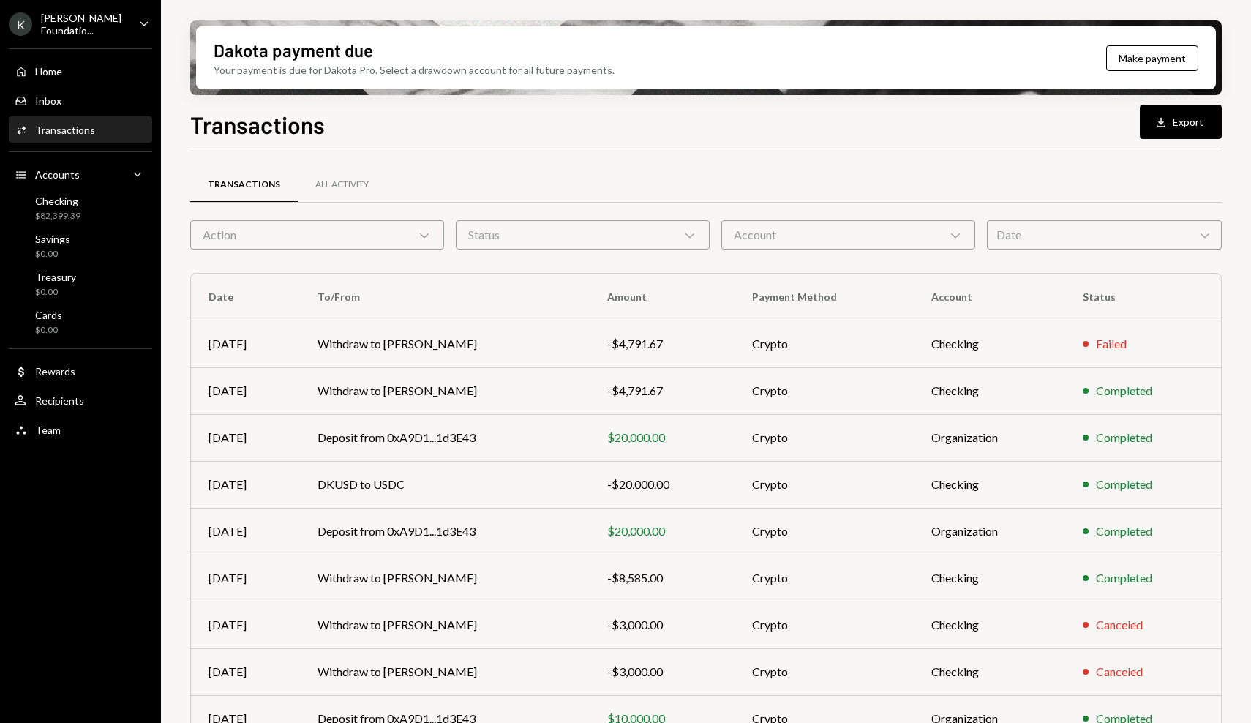
click at [102, 130] on div "Activities Transactions" at bounding box center [81, 130] width 132 height 13
click at [108, 132] on div "Activities Transactions" at bounding box center [81, 130] width 132 height 13
click at [111, 99] on div "Inbox Inbox" at bounding box center [81, 100] width 132 height 13
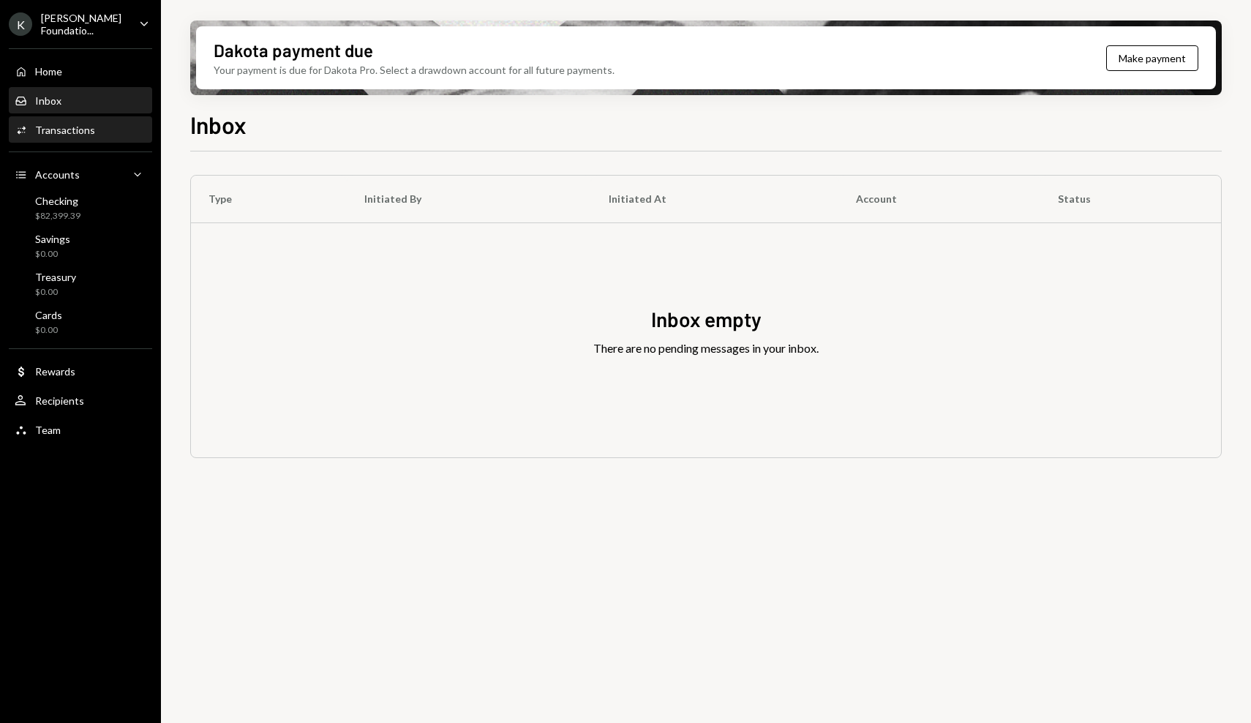
click at [111, 135] on div "Activities Transactions" at bounding box center [81, 130] width 132 height 25
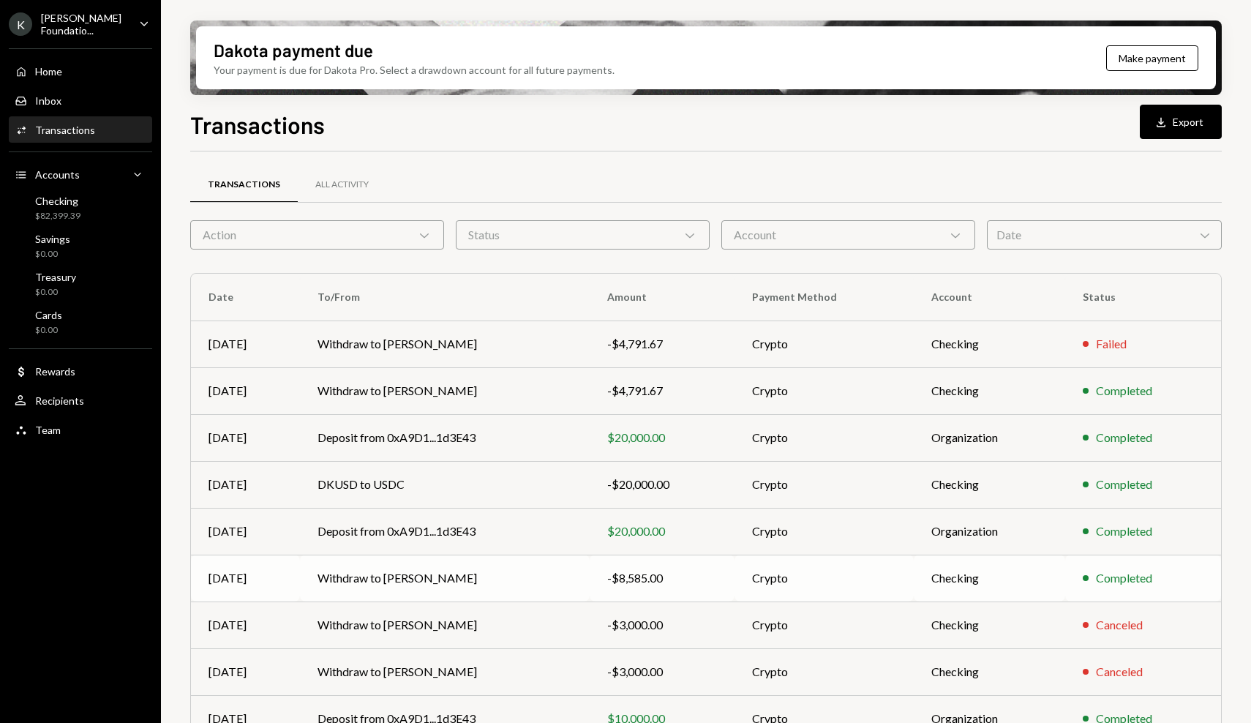
click at [666, 576] on div "-$8,585.00" at bounding box center [662, 578] width 110 height 18
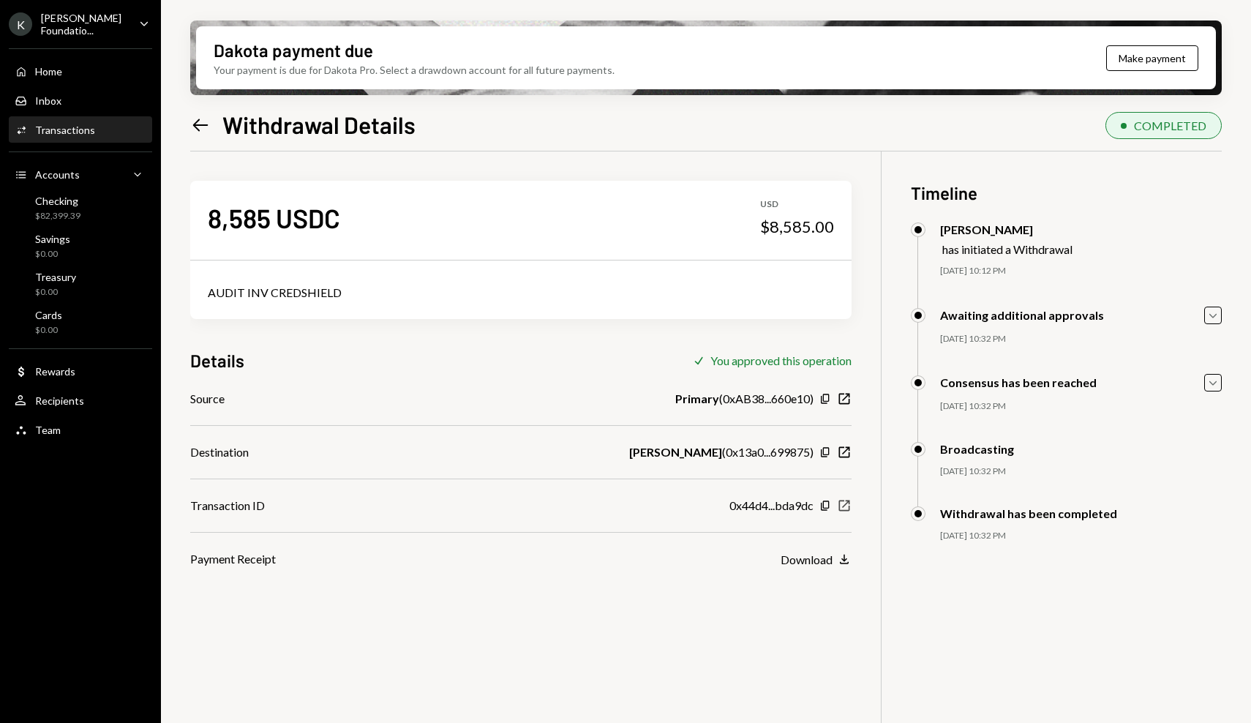
click at [845, 511] on icon "New Window" at bounding box center [844, 505] width 15 height 15
